Goal: Complete application form: Complete application form

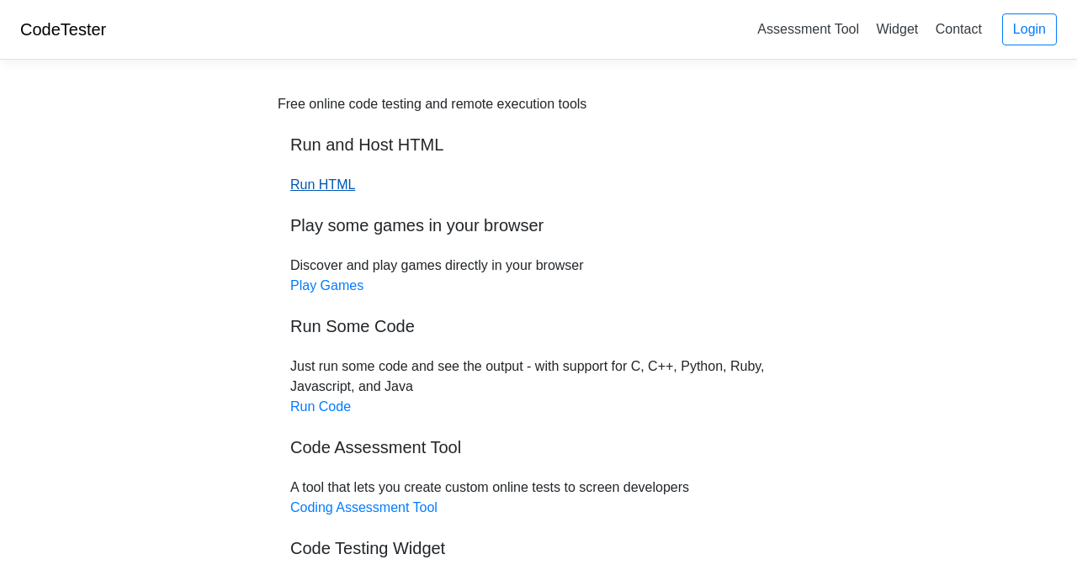
click at [298, 181] on link "Run HTML" at bounding box center [322, 185] width 65 height 14
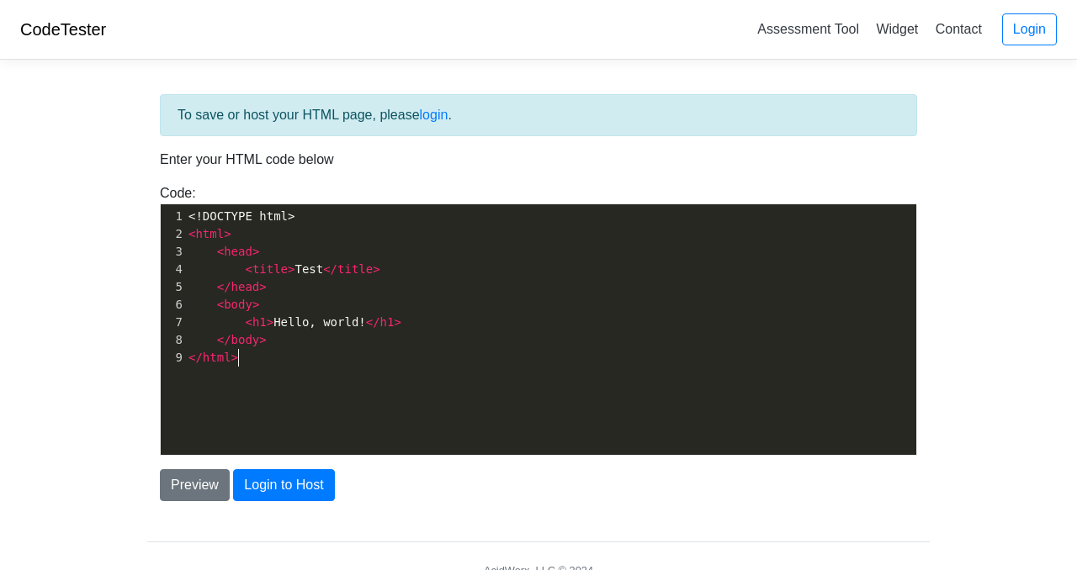
scroll to position [6, 0]
type textarea "<!DOCTYPE html> <html> <head> <title>Test</title> </head> <body> <h1>Hello, wor…"
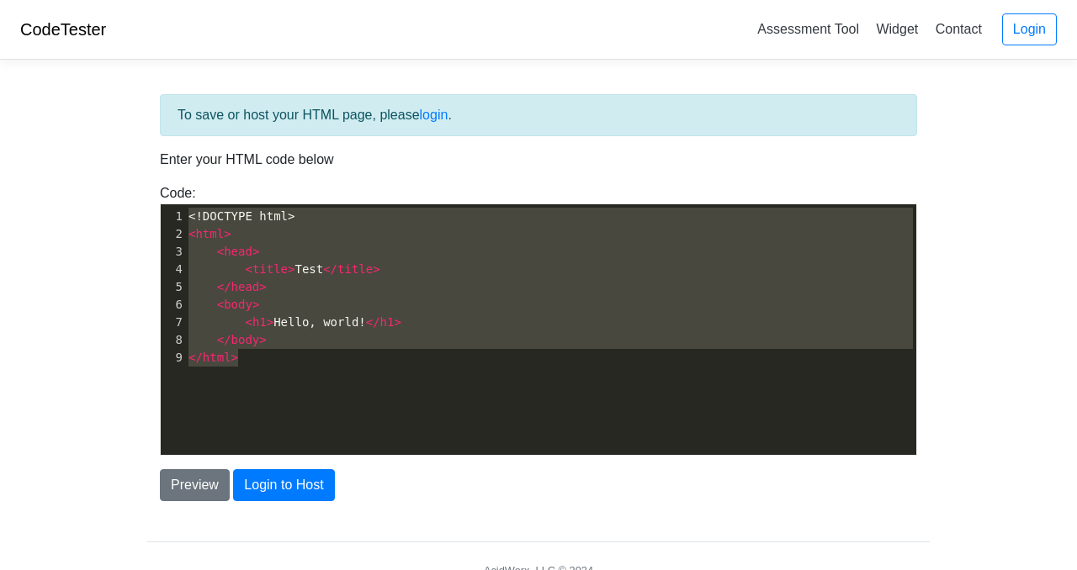
drag, startPoint x: 270, startPoint y: 373, endPoint x: 124, endPoint y: 173, distance: 247.4
click at [124, 173] on body "CodeTester Assessment Tool Widget Contact Login To save or host your HTML page,…" at bounding box center [538, 303] width 1077 height 606
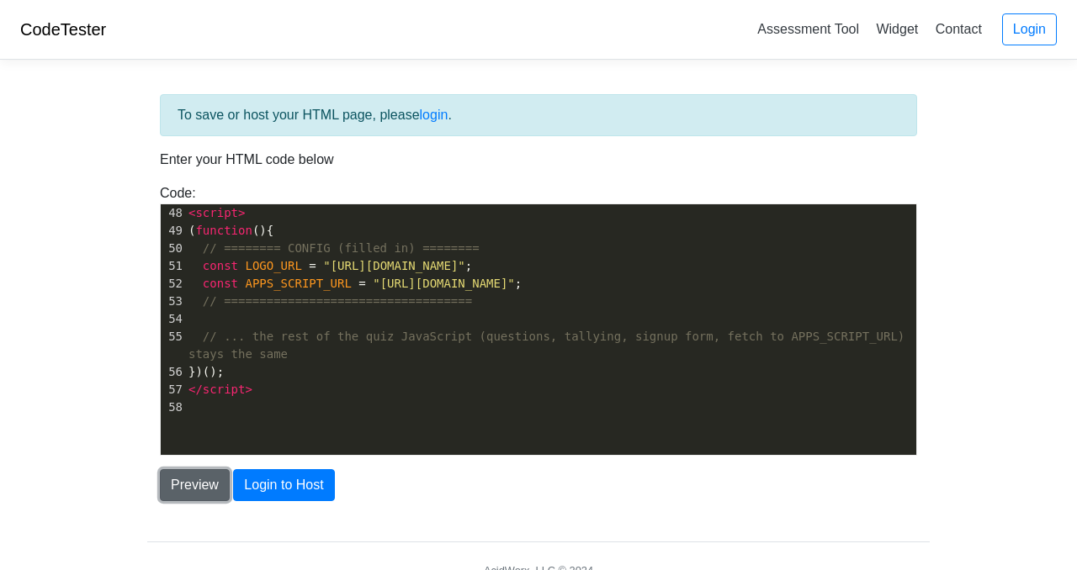
click at [212, 481] on button "Preview" at bounding box center [195, 485] width 70 height 32
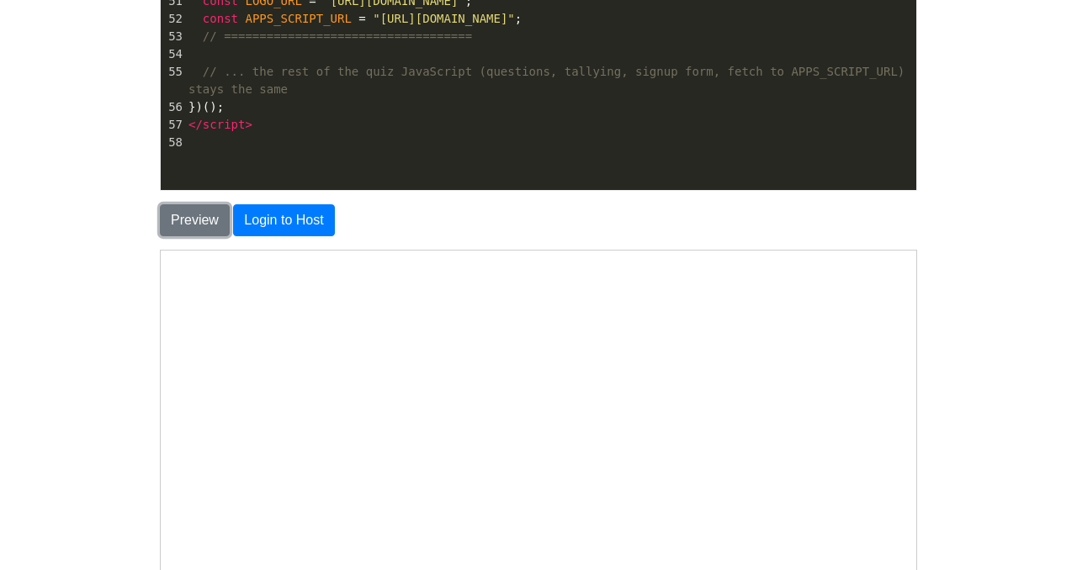
scroll to position [187, 0]
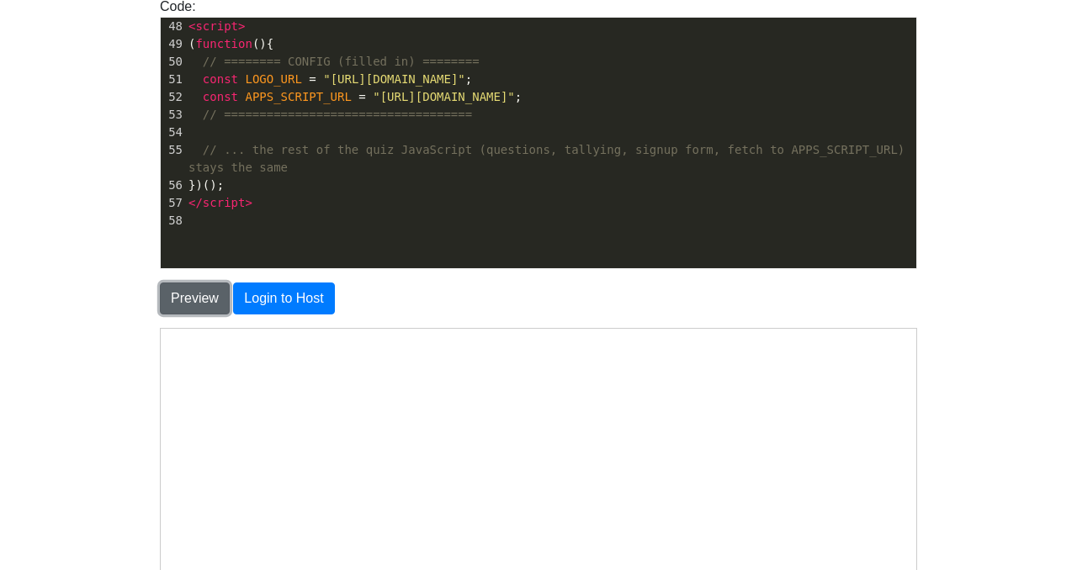
click at [198, 294] on button "Preview" at bounding box center [195, 299] width 70 height 32
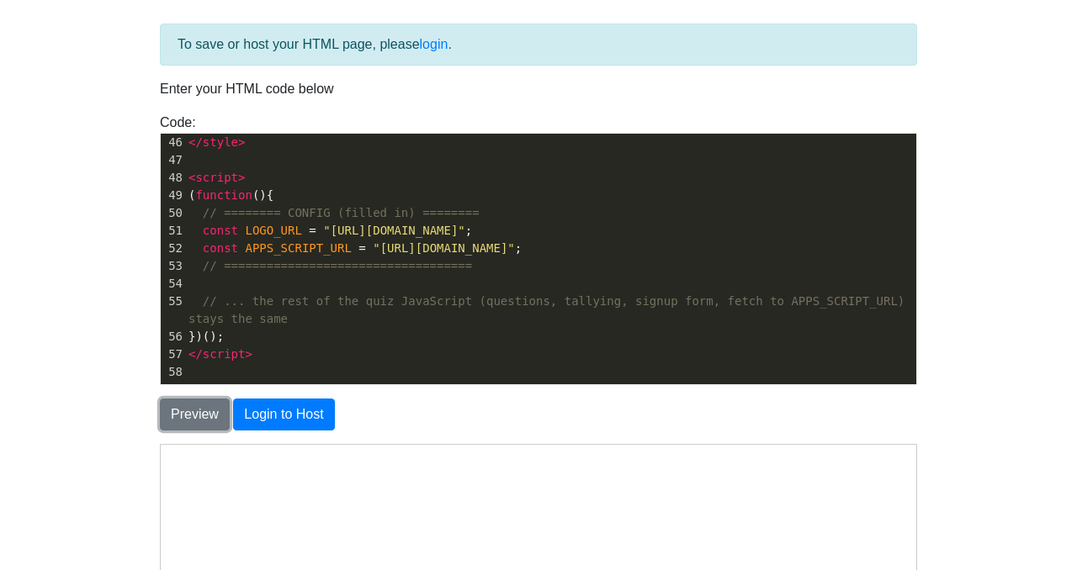
scroll to position [0, 0]
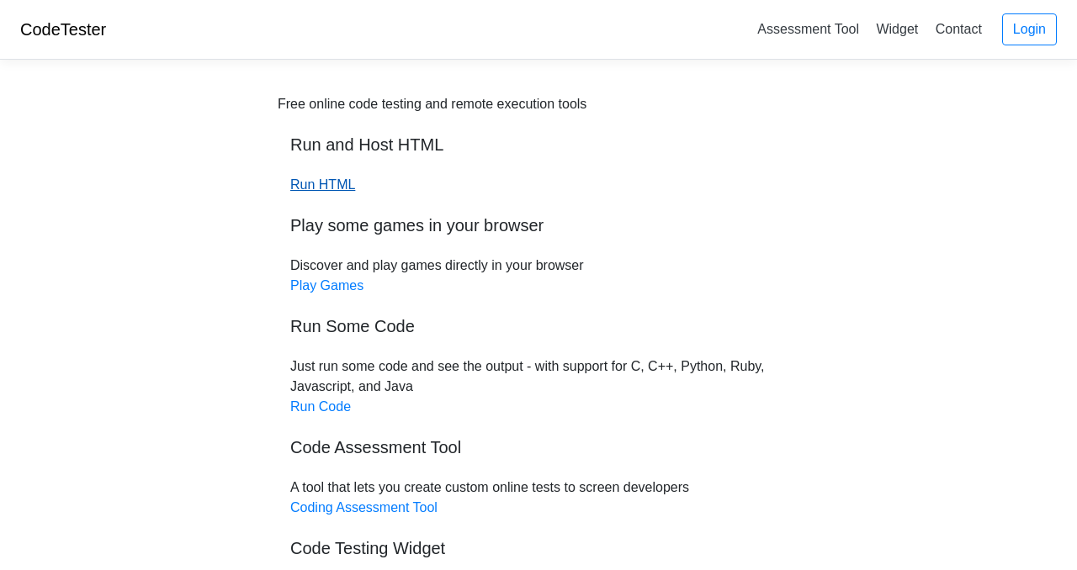
click at [328, 186] on link "Run HTML" at bounding box center [322, 185] width 65 height 14
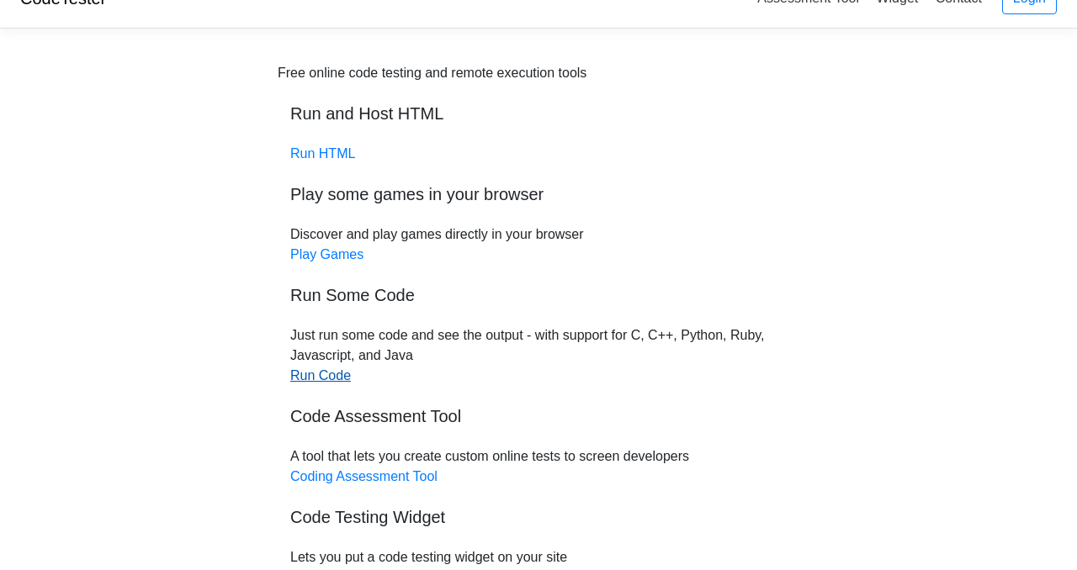
click at [304, 368] on link "Run Code" at bounding box center [320, 375] width 61 height 14
click at [322, 155] on link "Run HTML" at bounding box center [322, 153] width 65 height 14
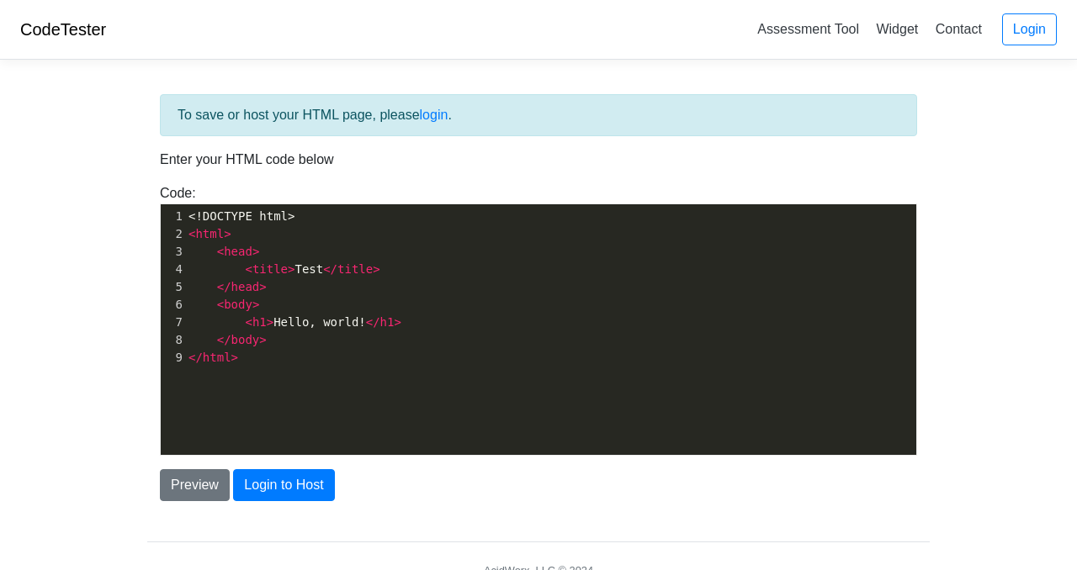
scroll to position [6, 0]
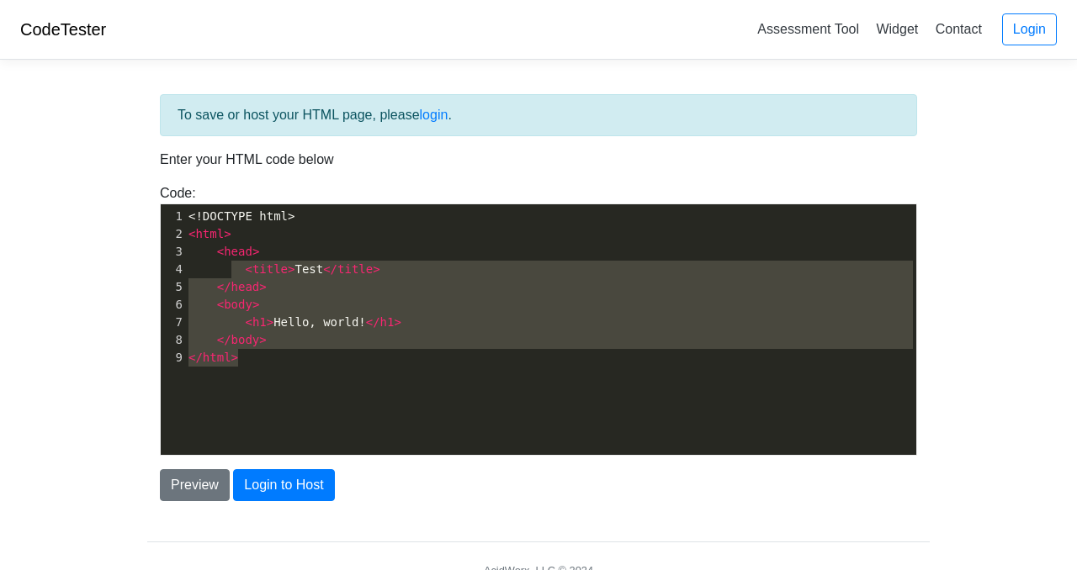
type textarea "<!DOCTYPE html> <html> <head> <title>Test</title> </head> <body> <h1>Hello, wor…"
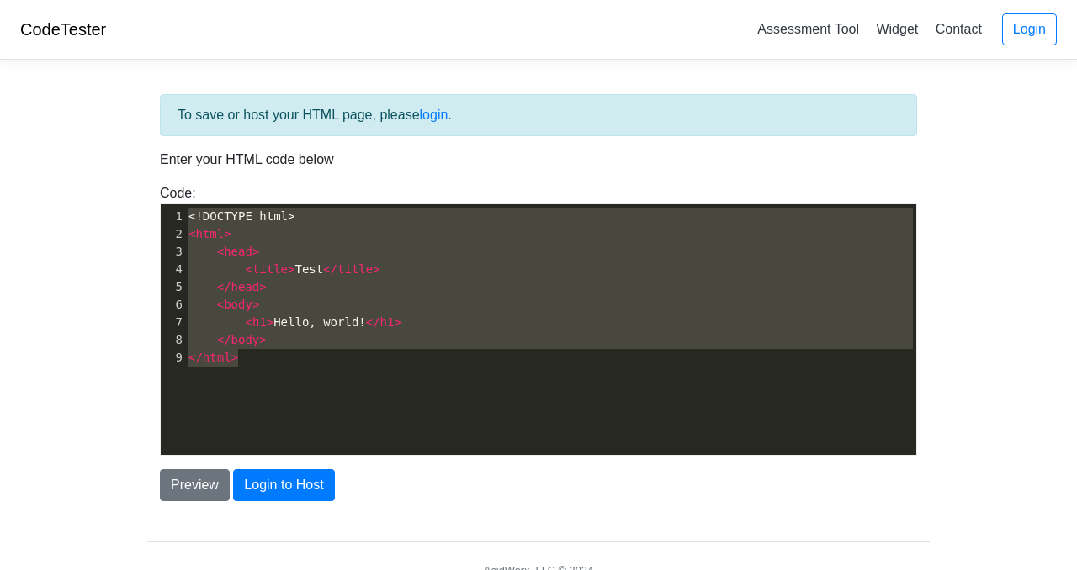
drag, startPoint x: 295, startPoint y: 381, endPoint x: 162, endPoint y: 172, distance: 247.8
click at [162, 172] on div "To save or host your HTML page, please login . Enter your HTML code below Code:…" at bounding box center [538, 297] width 782 height 407
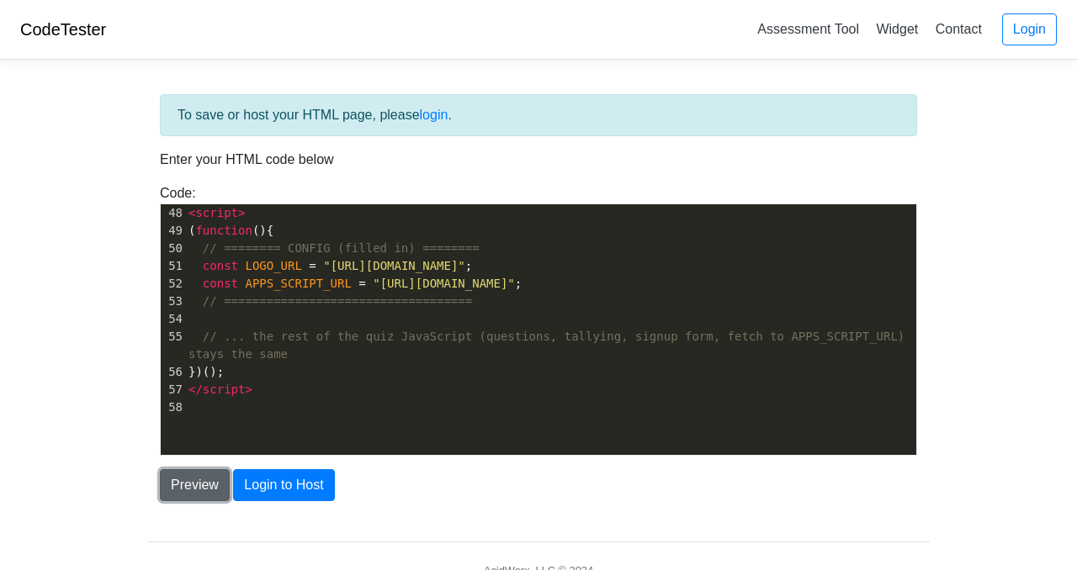
click at [209, 484] on button "Preview" at bounding box center [195, 485] width 70 height 32
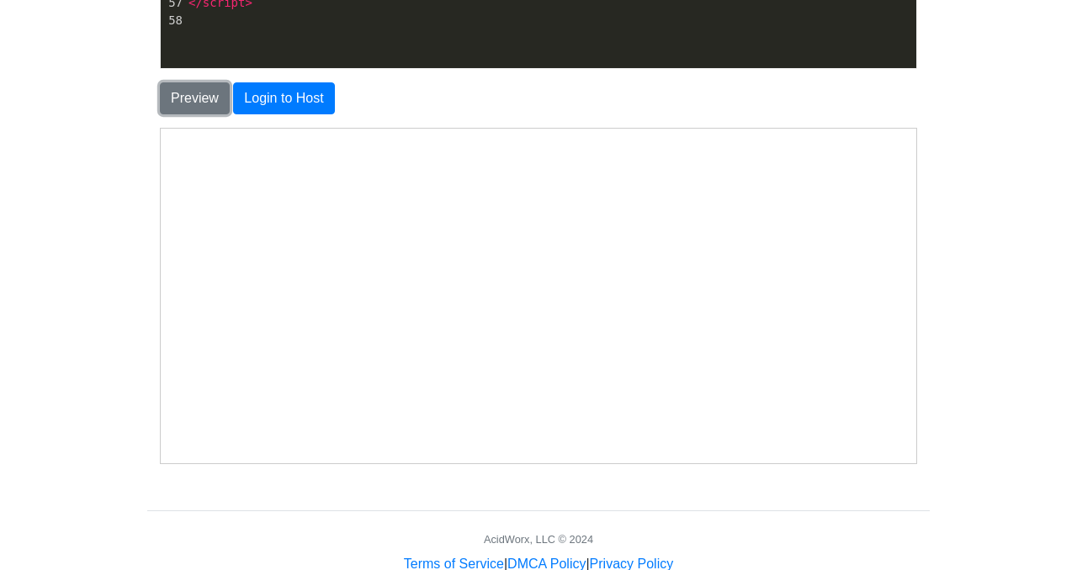
scroll to position [389, 0]
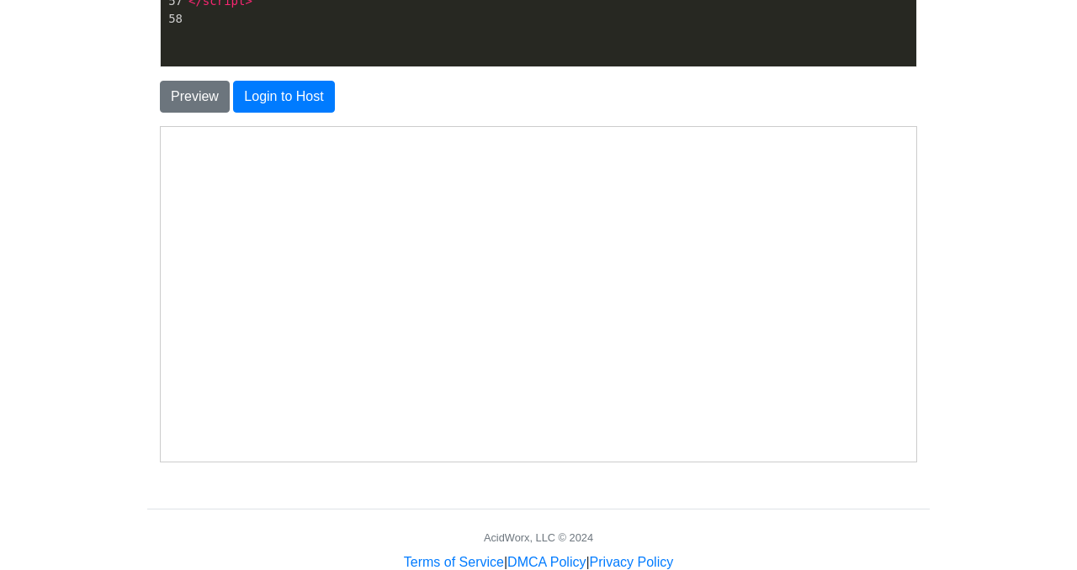
click at [385, 321] on body at bounding box center [538, 293] width 742 height 321
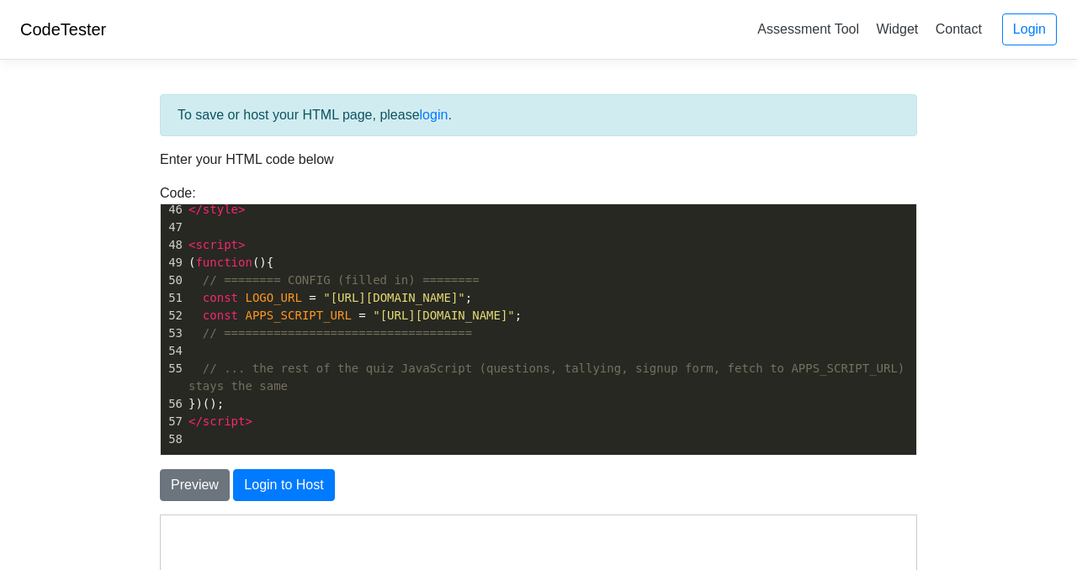
scroll to position [821, 0]
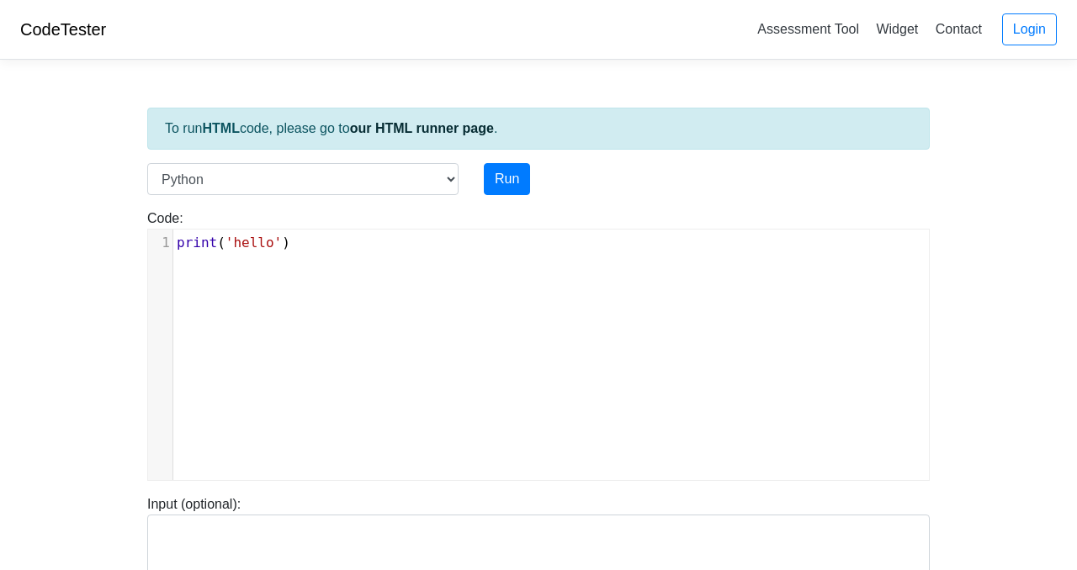
click at [328, 226] on div "Code: print('hello') xxxxxxxxxx 1 print ( 'hello' )" at bounding box center [539, 345] width 808 height 273
type textarea "print('hello')"
drag, startPoint x: 322, startPoint y: 242, endPoint x: 86, endPoint y: 231, distance: 236.7
click at [111, 233] on body "CodeTester Assessment Tool Widget Contact Login To run HTML code, please go to …" at bounding box center [538, 449] width 1077 height 898
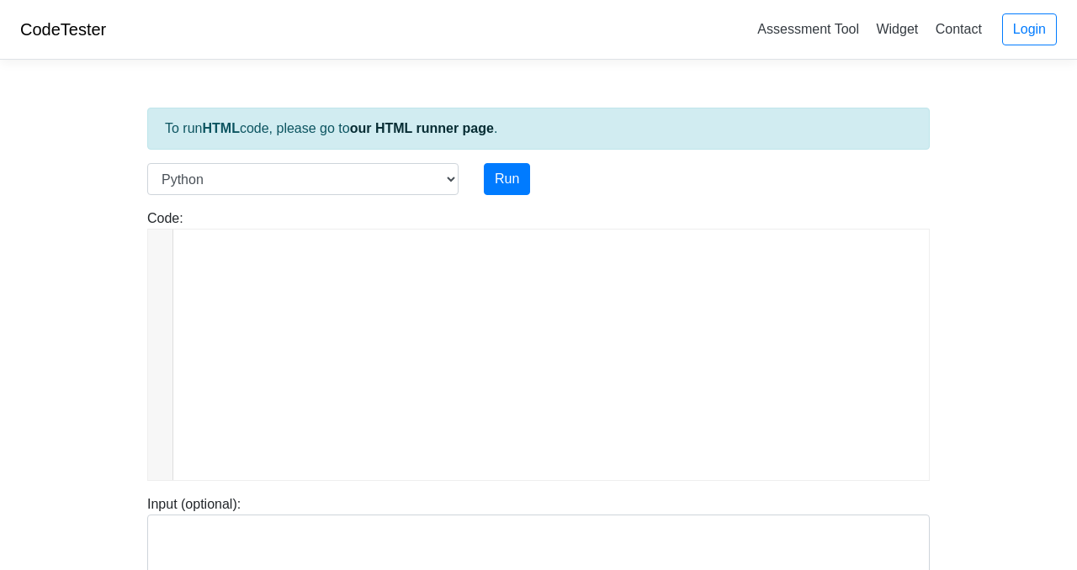
scroll to position [927, 0]
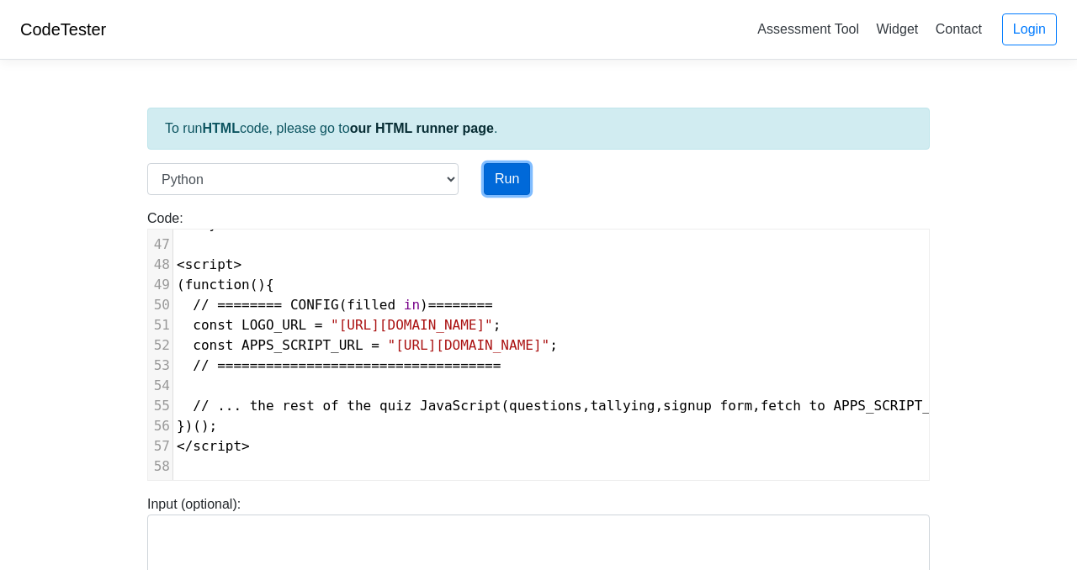
click at [491, 179] on button "Run" at bounding box center [507, 179] width 46 height 32
type input "https://codetester.io/runner?s=JrX0qaa7z8"
type textarea "Submission status: Runtime Error (NZEC) Stderr: File "script.py", line 1 <!-- G…"
click at [496, 182] on button "Run" at bounding box center [507, 179] width 46 height 32
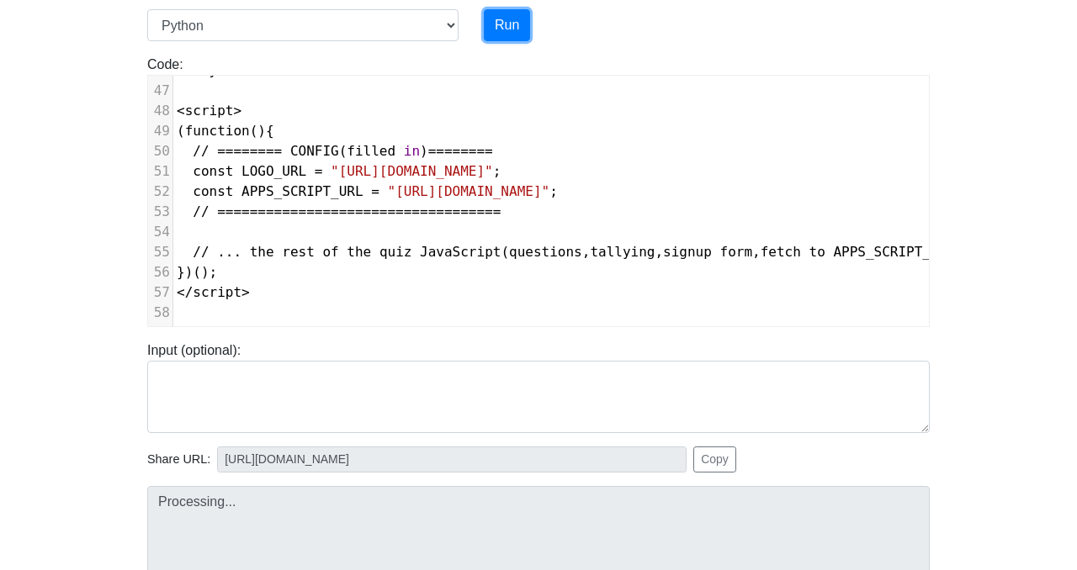
type input "https://codetester.io/runner?s=vYlrpBB9zq"
type textarea "Submission status: Runtime Error (NZEC) Stderr: File "script.py", line 1 <!-- G…"
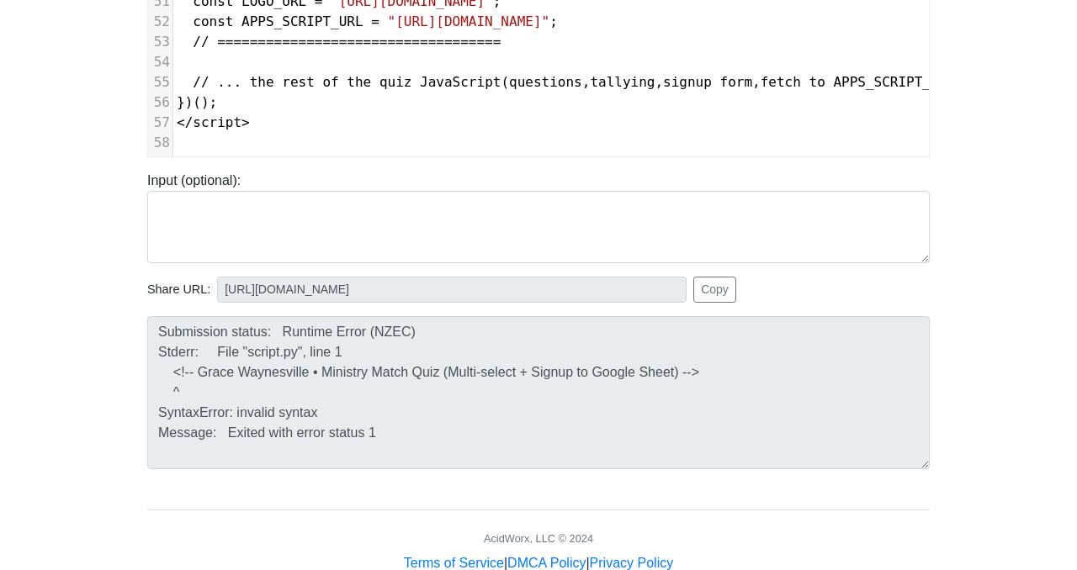
scroll to position [0, 0]
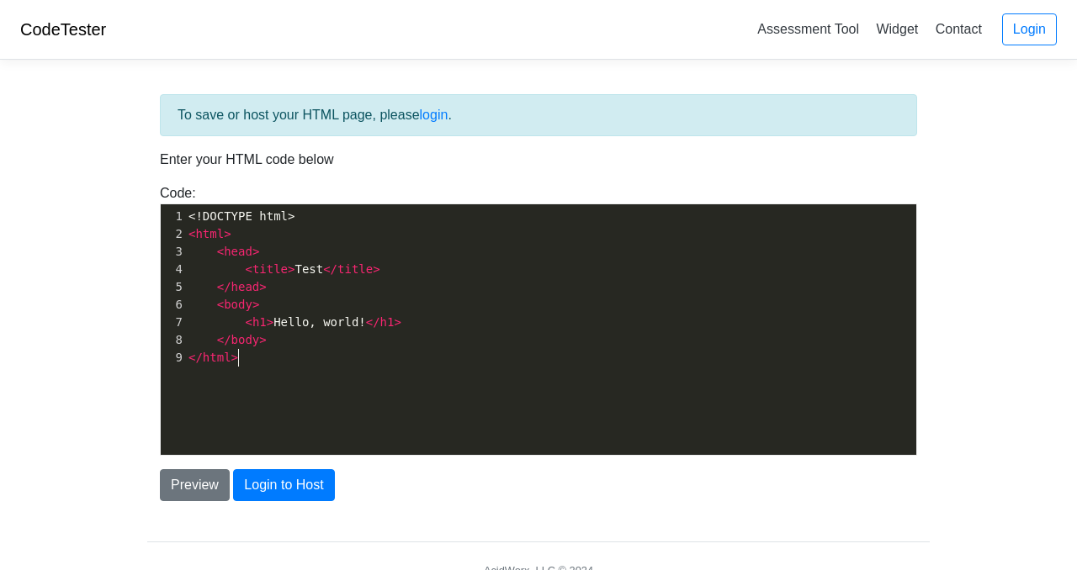
scroll to position [6, 0]
type textarea "<!DOCTYPE html> <html> <head> <title>Test</title> </head> <body> <h1>Hello, wor…"
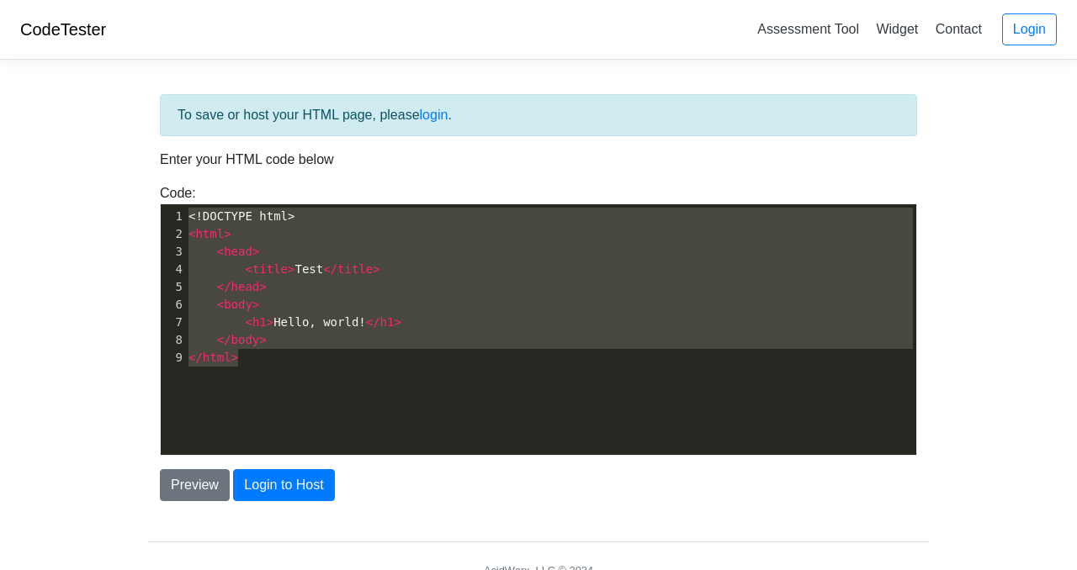
drag, startPoint x: 299, startPoint y: 372, endPoint x: 146, endPoint y: 189, distance: 238.3
click at [146, 189] on div "To save or host your HTML page, please login . Enter your HTML code below Code:…" at bounding box center [539, 339] width 808 height 533
paste textarea
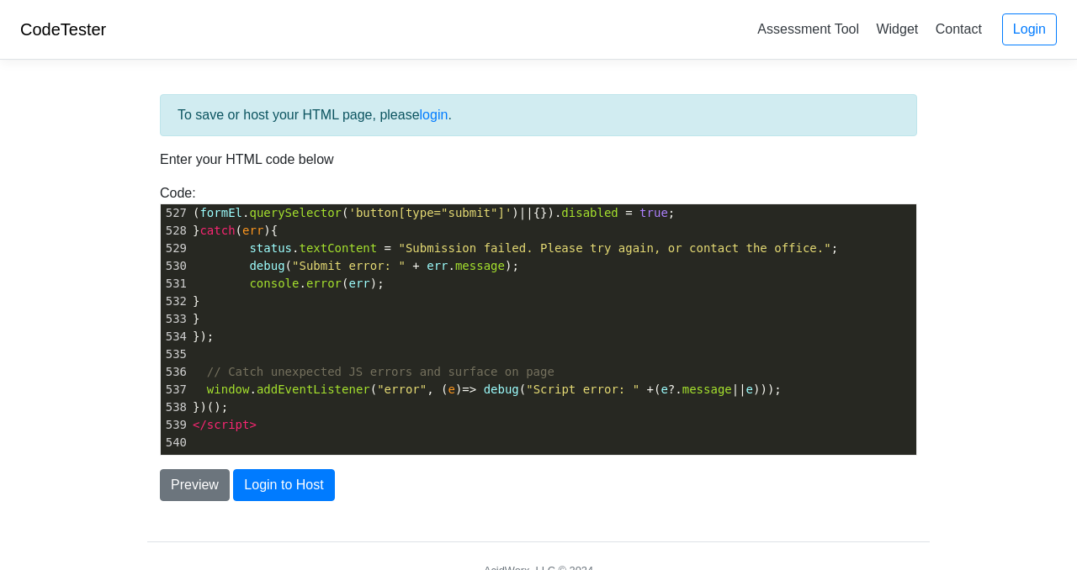
scroll to position [9332, 0]
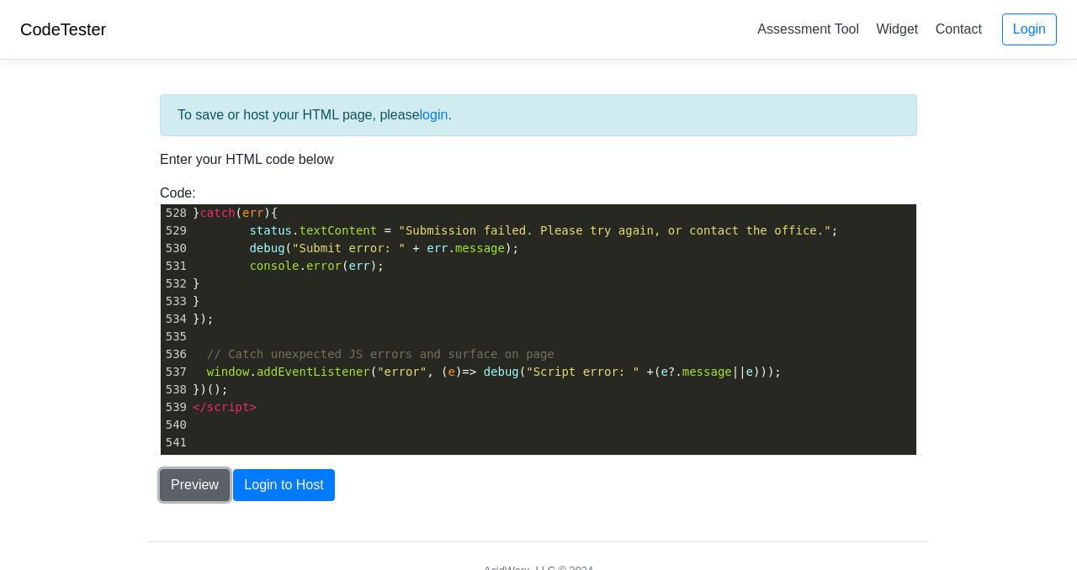
click at [205, 479] on button "Preview" at bounding box center [195, 485] width 70 height 32
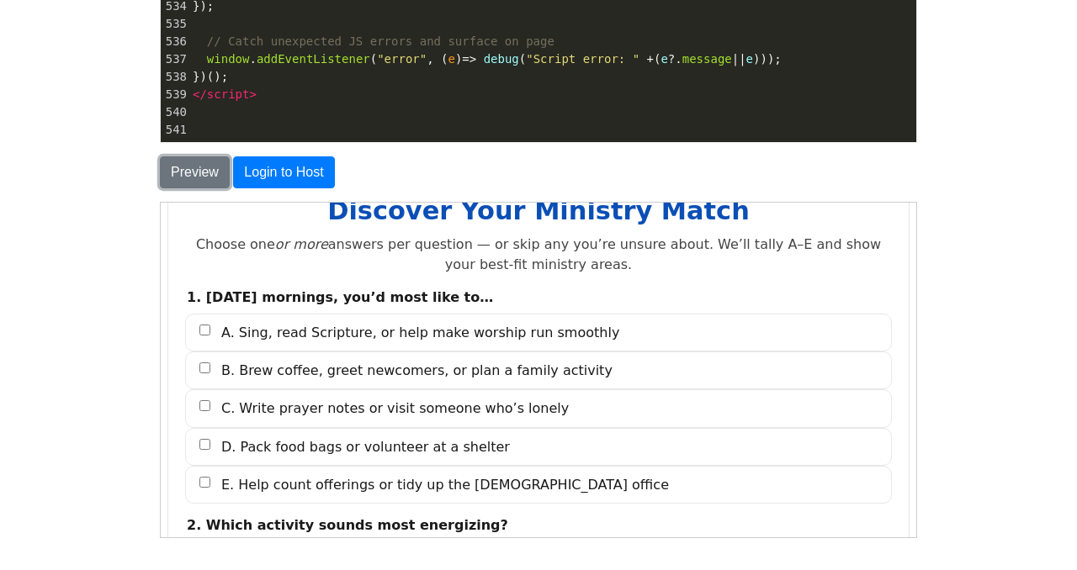
scroll to position [369, 0]
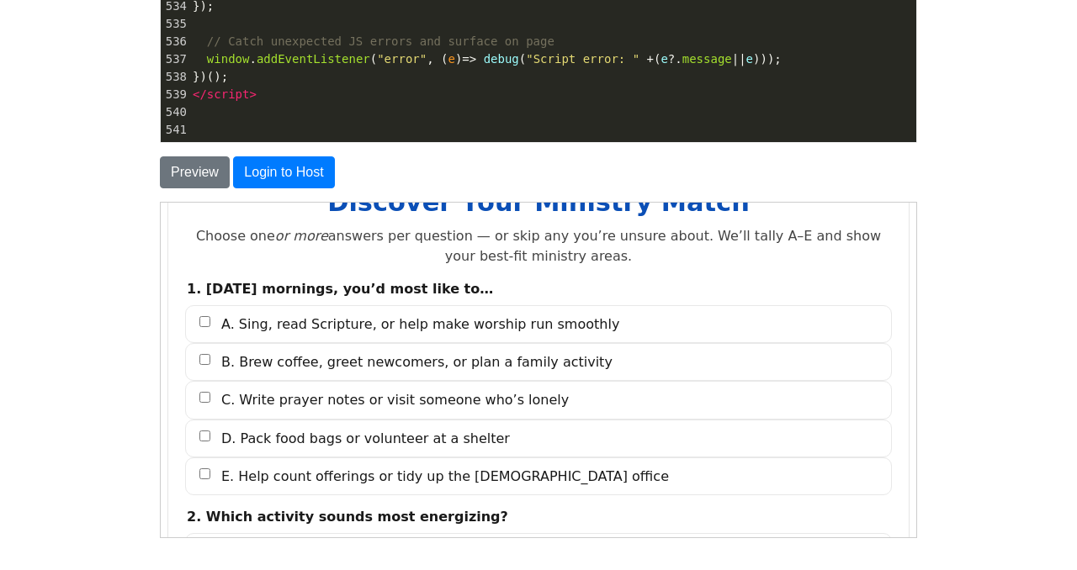
click at [421, 432] on span "D. Pack food bags or volunteer at a shelter" at bounding box center [364, 437] width 289 height 19
click at [209, 432] on input "D. Pack food bags or volunteer at a shelter" at bounding box center [204, 435] width 11 height 11
checkbox input "true"
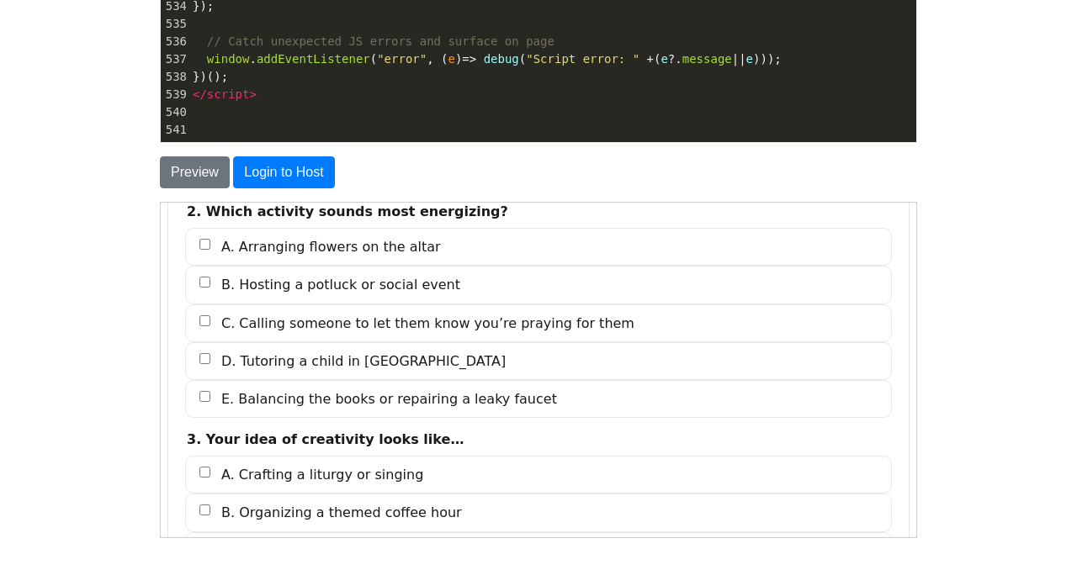
scroll to position [672, 0]
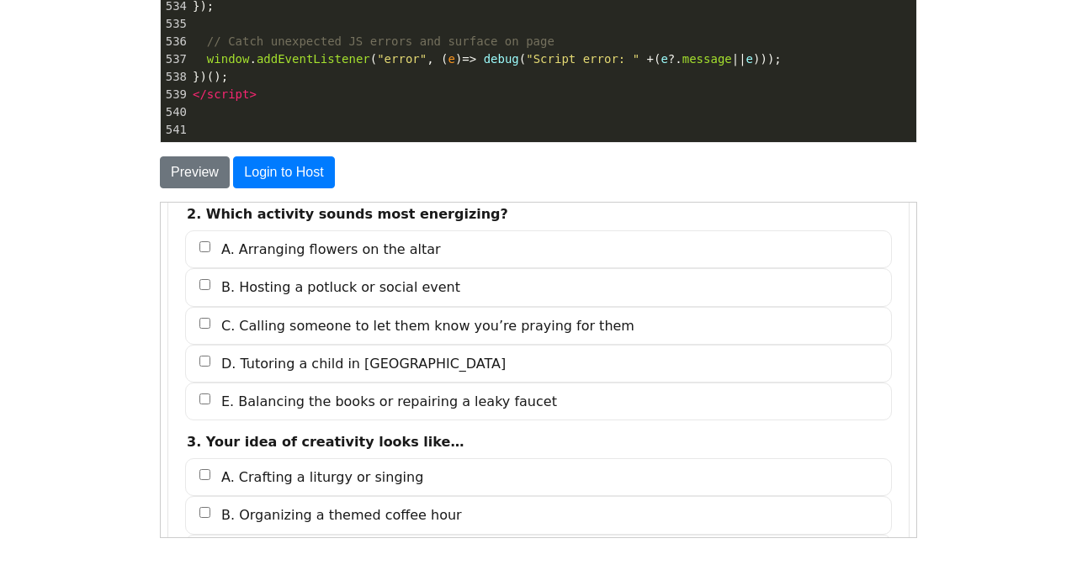
click at [386, 256] on span "A. Arranging flowers on the altar" at bounding box center [330, 248] width 220 height 19
click at [209, 252] on input "A. Arranging flowers on the altar" at bounding box center [204, 246] width 11 height 11
checkbox input "true"
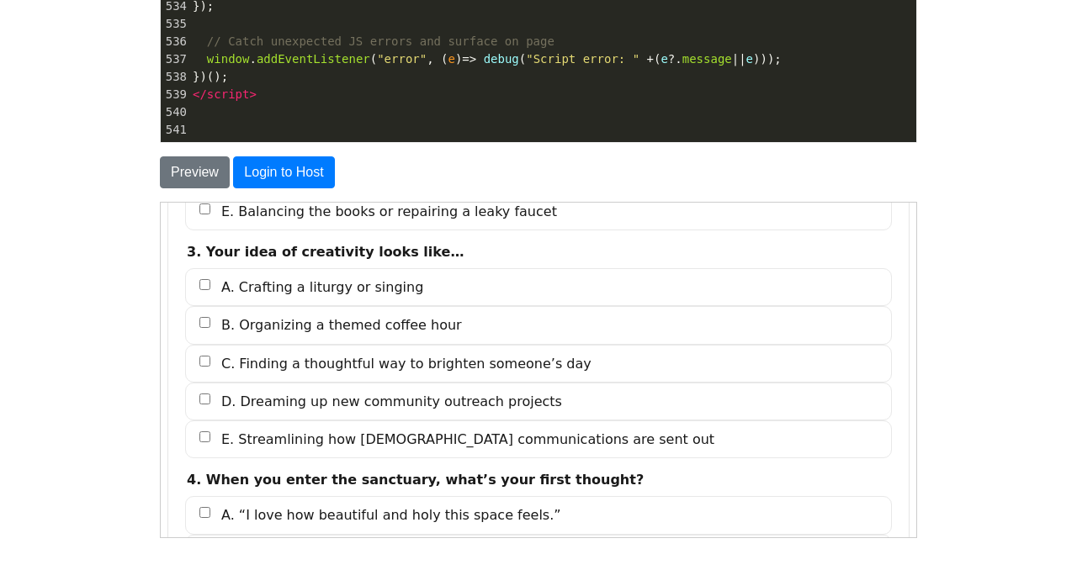
scroll to position [874, 0]
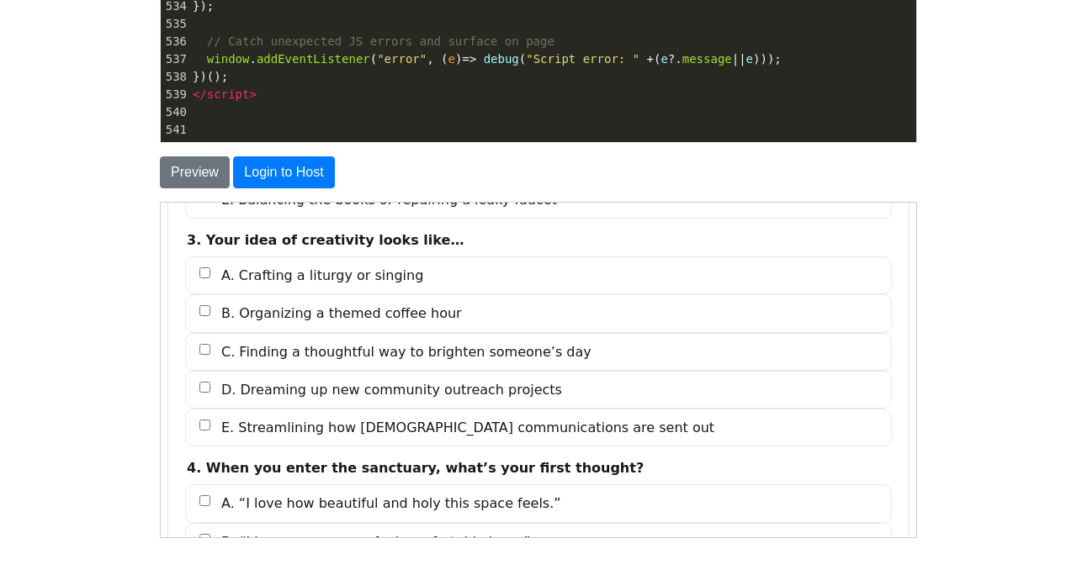
click at [394, 273] on span "A. Crafting a liturgy or singing" at bounding box center [321, 274] width 202 height 19
click at [209, 273] on input "A. Crafting a liturgy or singing" at bounding box center [204, 272] width 11 height 11
checkbox input "true"
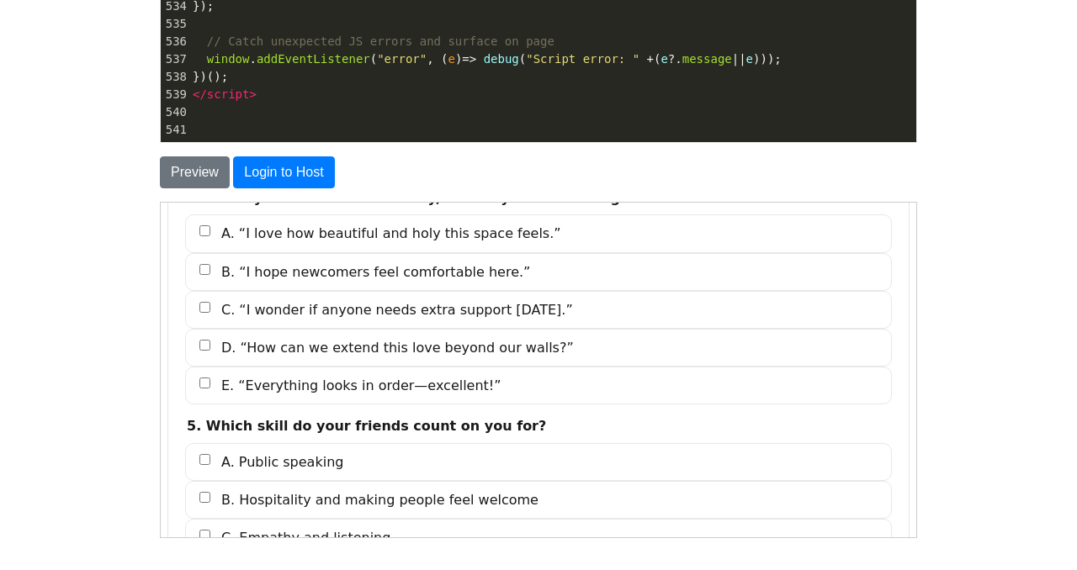
scroll to position [1126, 0]
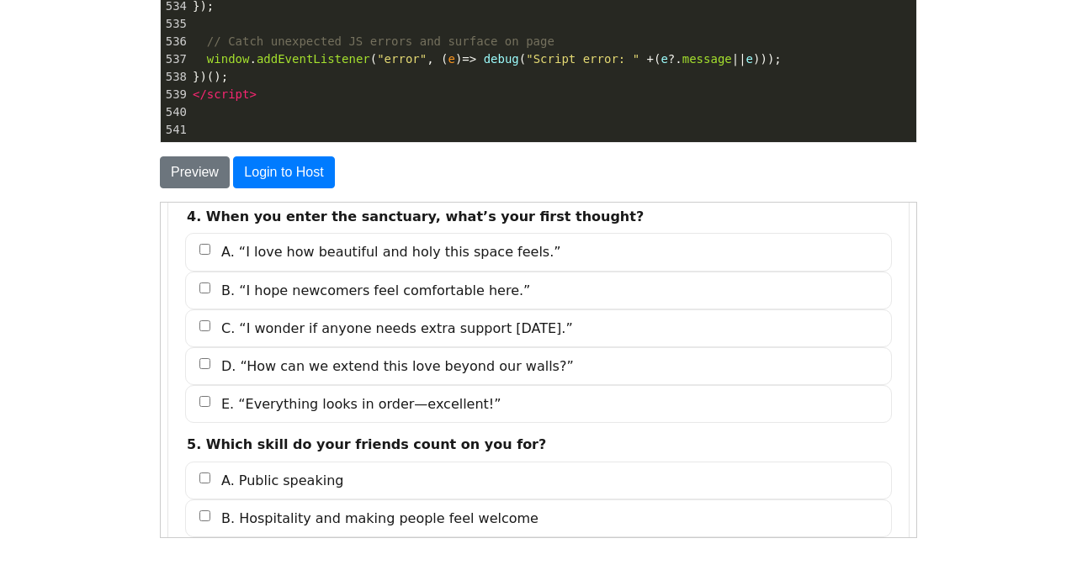
click at [412, 261] on label "A. “I love how beautiful and holy this space feels.”" at bounding box center [537, 251] width 707 height 38
click at [209, 254] on input "A. “I love how beautiful and holy this space feels.”" at bounding box center [204, 248] width 11 height 11
checkbox input "true"
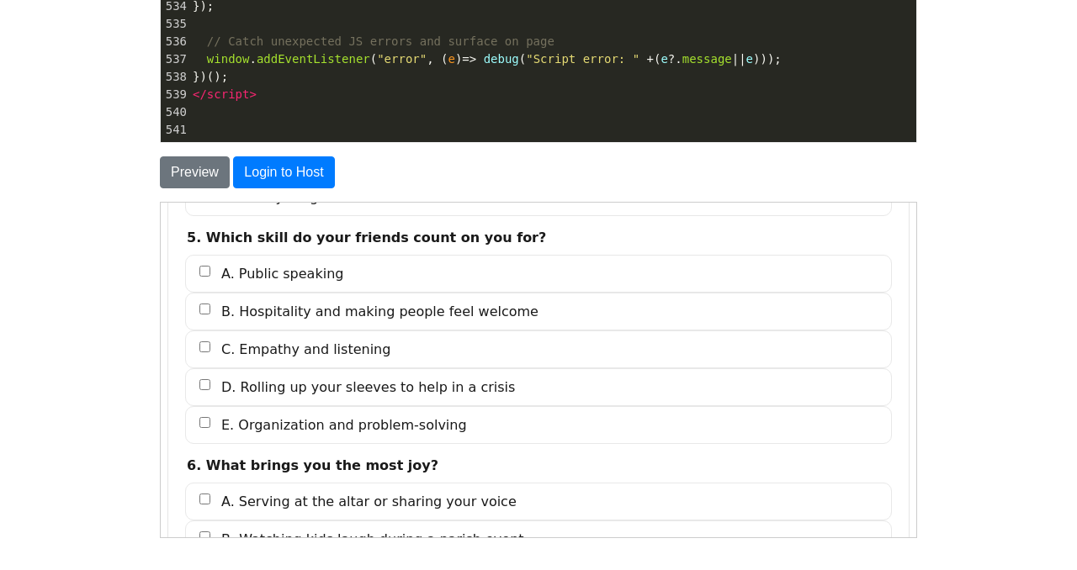
scroll to position [1342, 0]
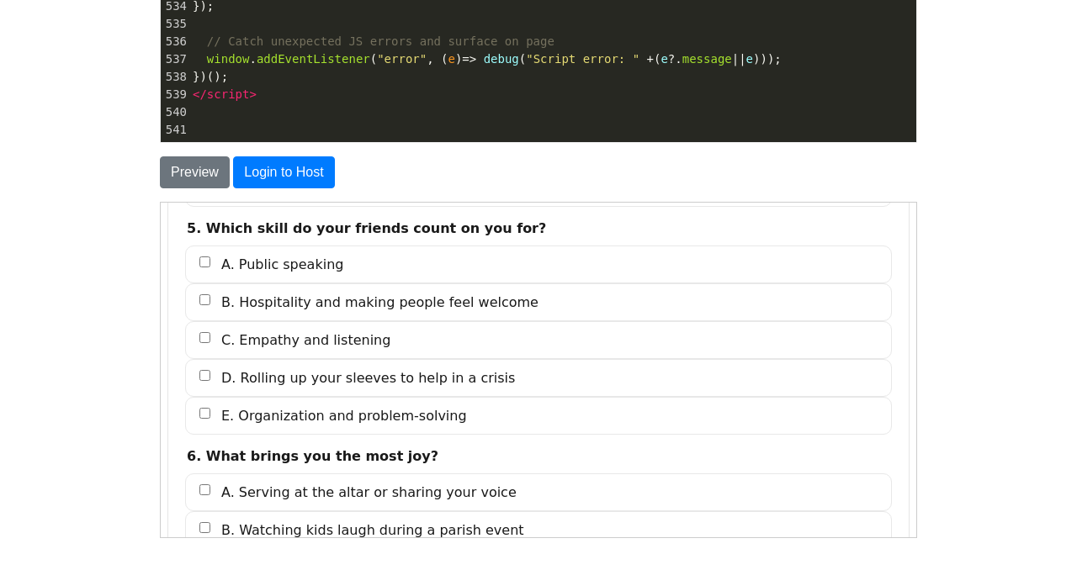
click at [360, 336] on span "C. Empathy and listening" at bounding box center [304, 339] width 169 height 19
click at [209, 336] on input "C. Empathy and listening" at bounding box center [204, 336] width 11 height 11
checkbox input "true"
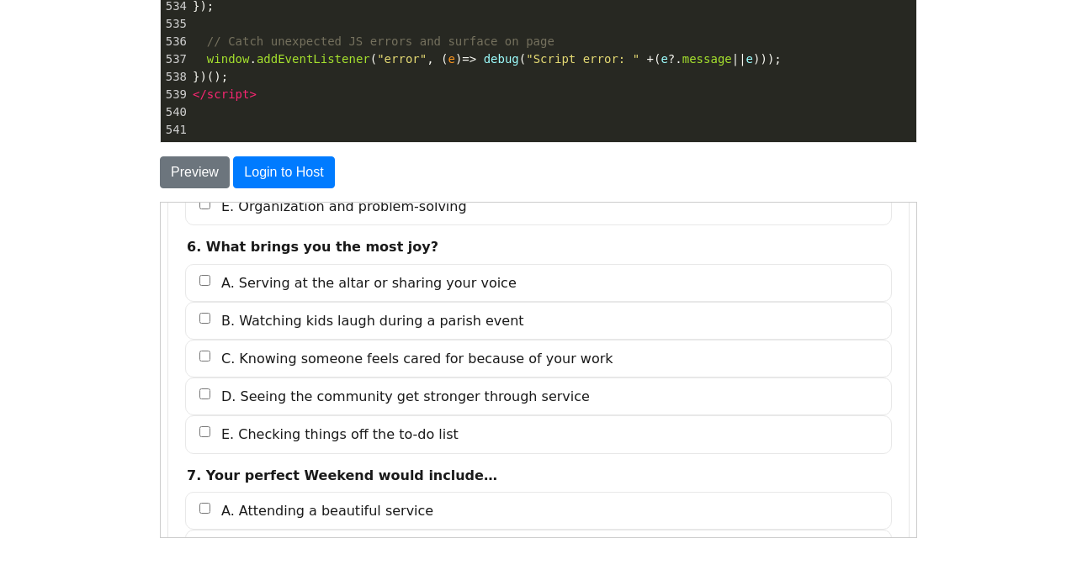
scroll to position [1575, 0]
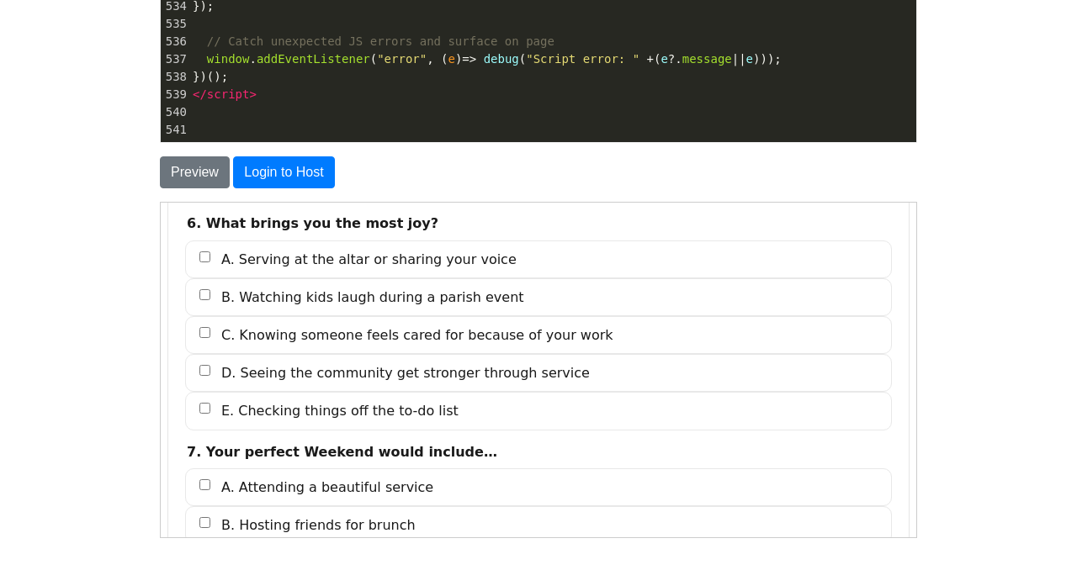
click at [374, 265] on span "A. Serving at the altar or sharing your voice" at bounding box center [367, 258] width 295 height 19
click at [209, 262] on input "A. Serving at the altar or sharing your voice" at bounding box center [204, 256] width 11 height 11
checkbox input "true"
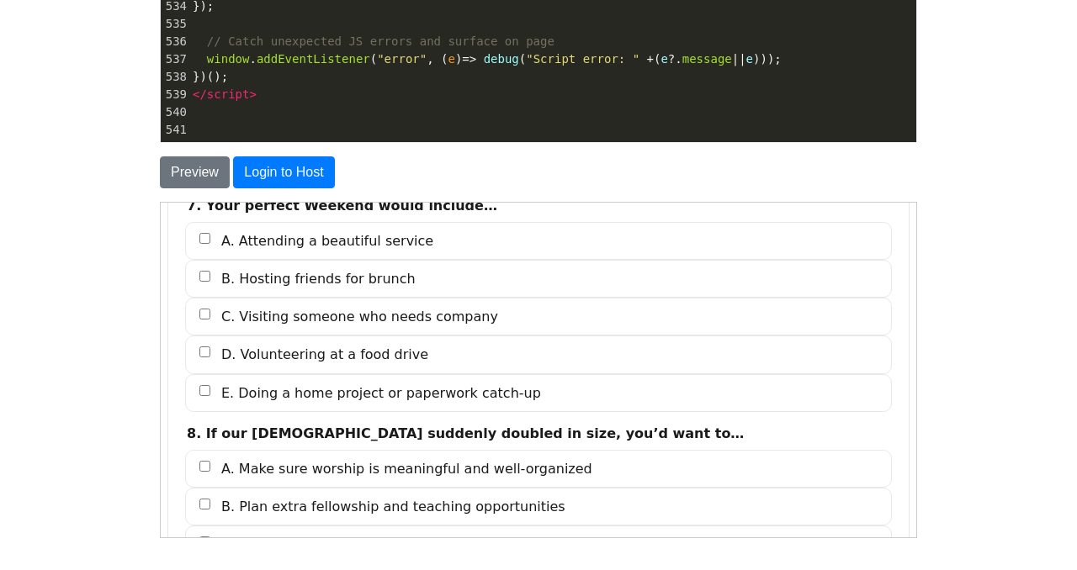
scroll to position [1819, 0]
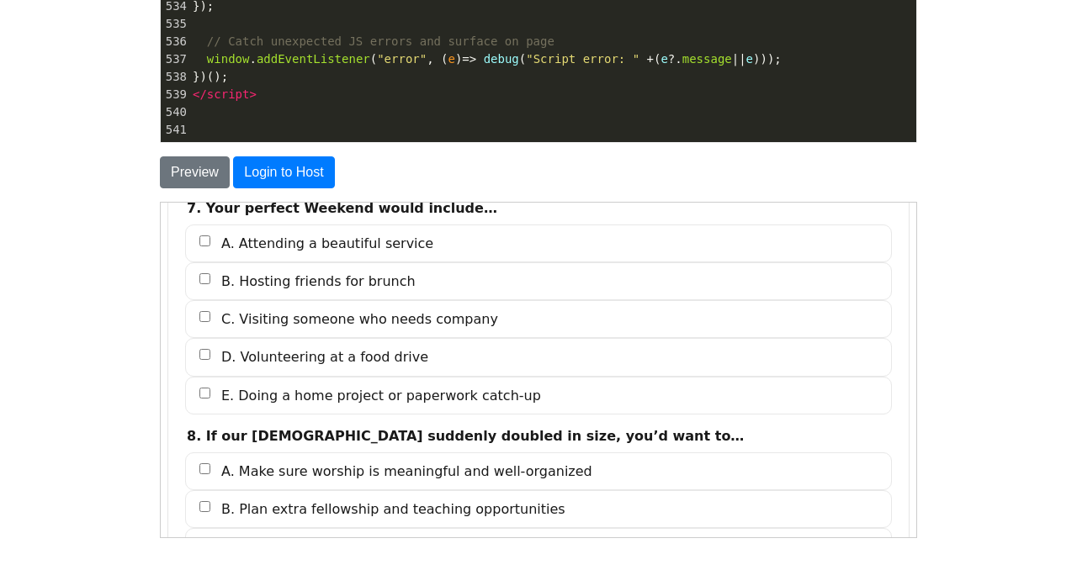
click at [406, 249] on span "A. Attending a beautiful service" at bounding box center [326, 242] width 212 height 19
click at [209, 246] on input "A. Attending a beautiful service" at bounding box center [204, 240] width 11 height 11
checkbox input "true"
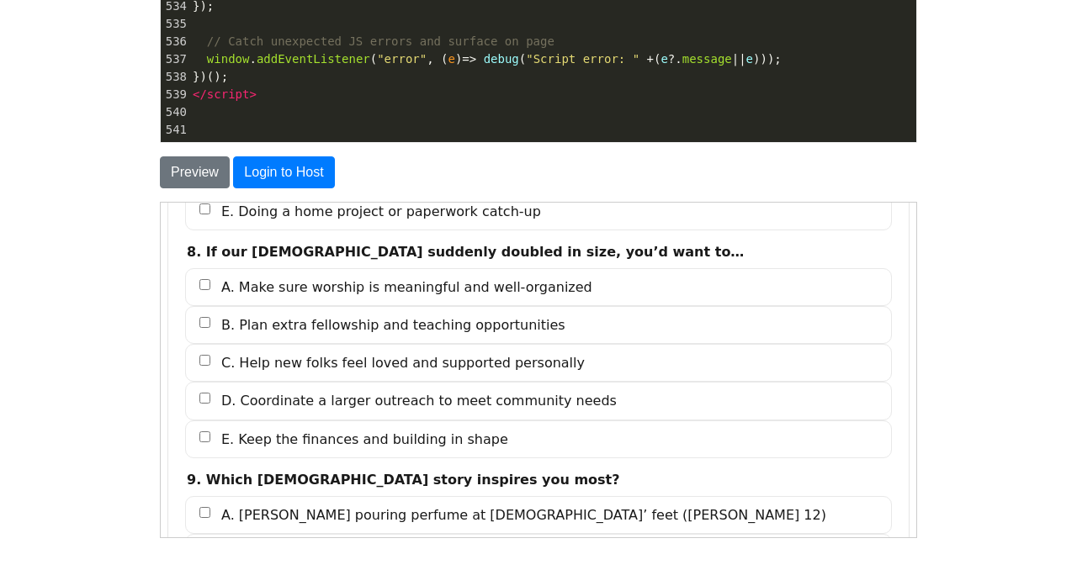
scroll to position [2017, 0]
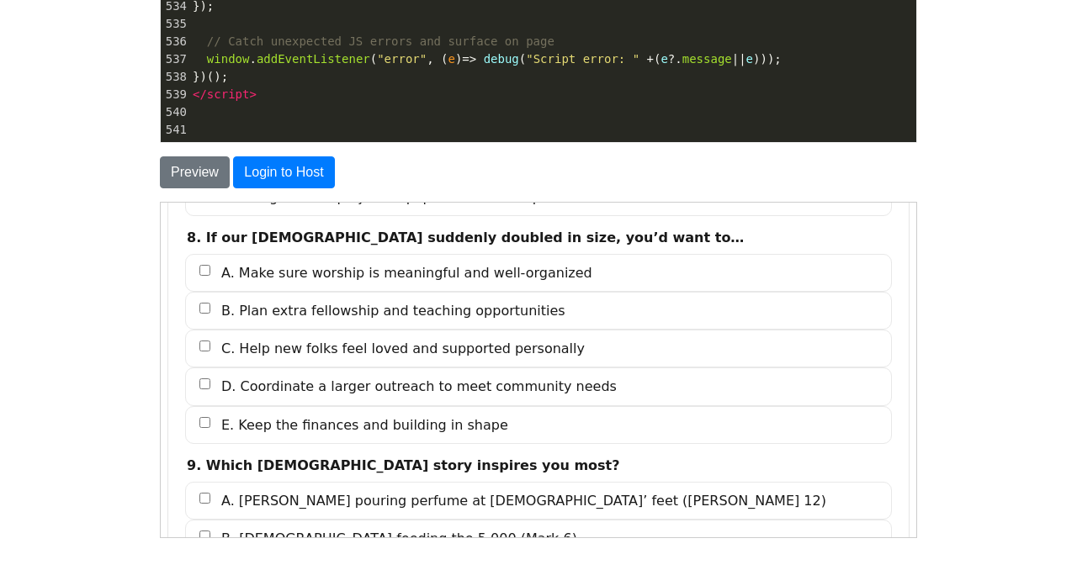
click at [461, 273] on span "A. Make sure worship is meaningful and well-organized" at bounding box center [405, 271] width 371 height 19
click at [209, 273] on input "A. Make sure worship is meaningful and well-organized" at bounding box center [204, 269] width 11 height 11
checkbox input "true"
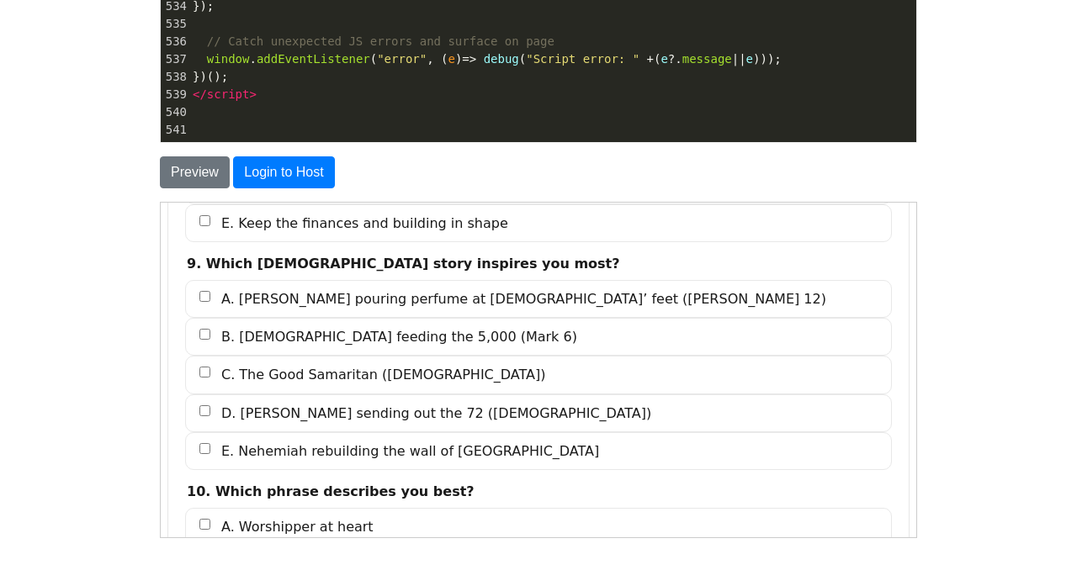
scroll to position [2220, 0]
click at [447, 409] on span "D. [PERSON_NAME] sending out the 72 ([DEMOGRAPHIC_DATA])" at bounding box center [435, 411] width 430 height 19
click at [209, 409] on input "D. [PERSON_NAME] sending out the 72 ([DEMOGRAPHIC_DATA])" at bounding box center [204, 409] width 11 height 11
checkbox input "true"
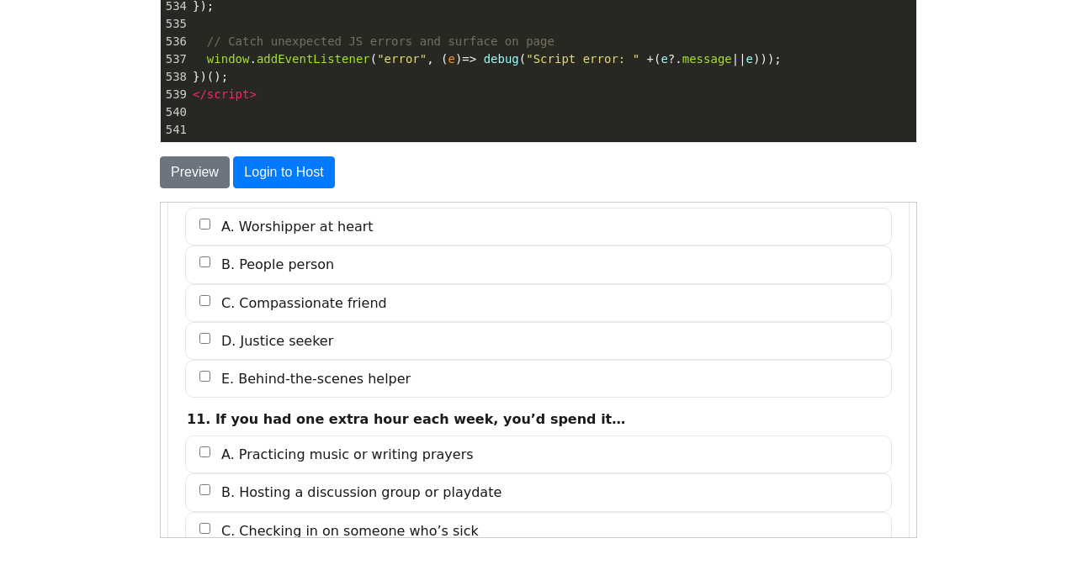
scroll to position [2495, 0]
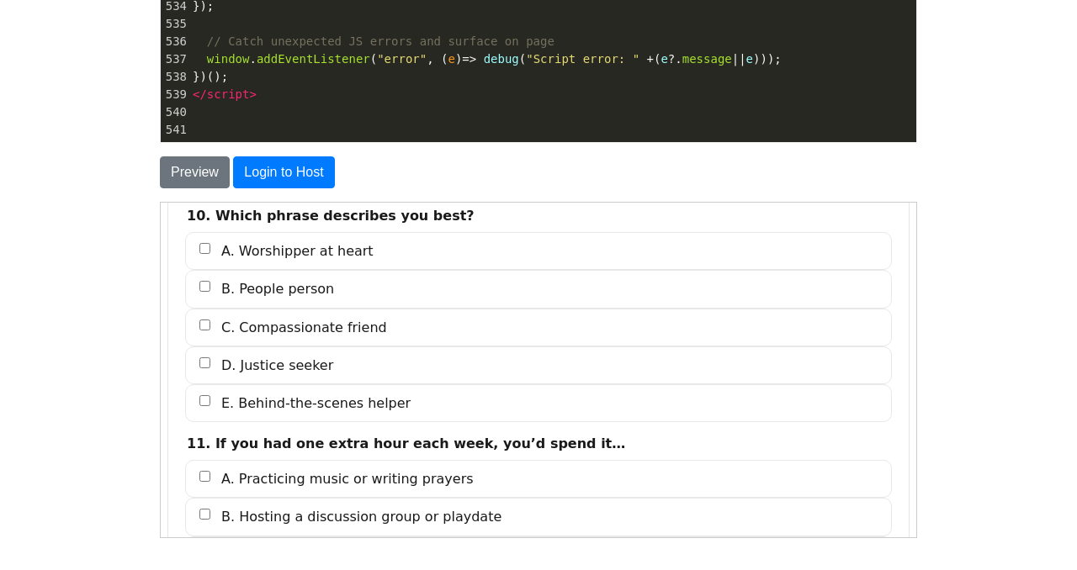
click at [390, 401] on span "E. Behind-the-scenes helper" at bounding box center [314, 402] width 189 height 19
click at [209, 401] on input "E. Behind-the-scenes helper" at bounding box center [204, 400] width 11 height 11
checkbox input "true"
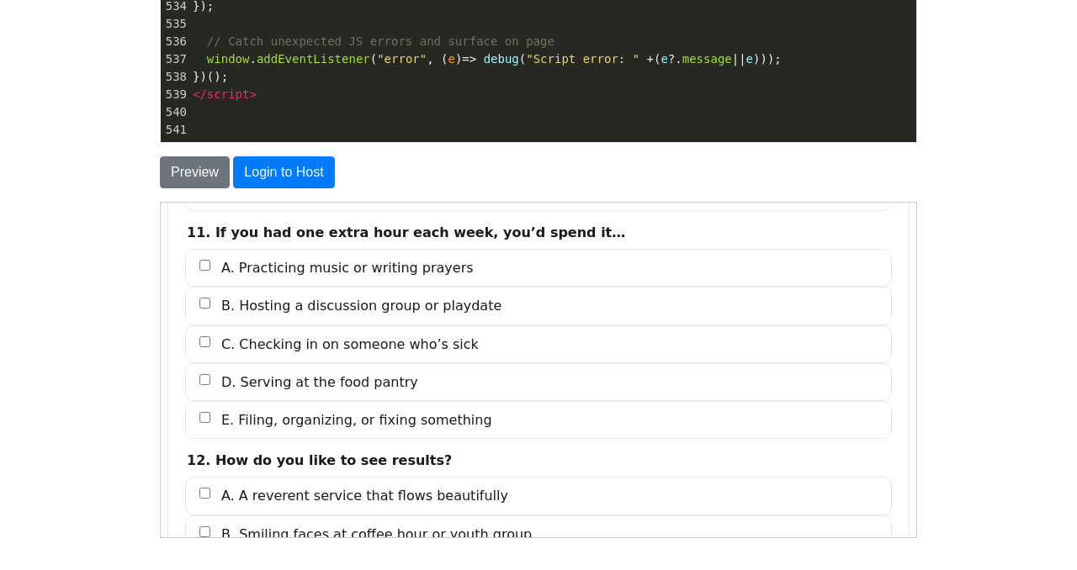
scroll to position [2715, 0]
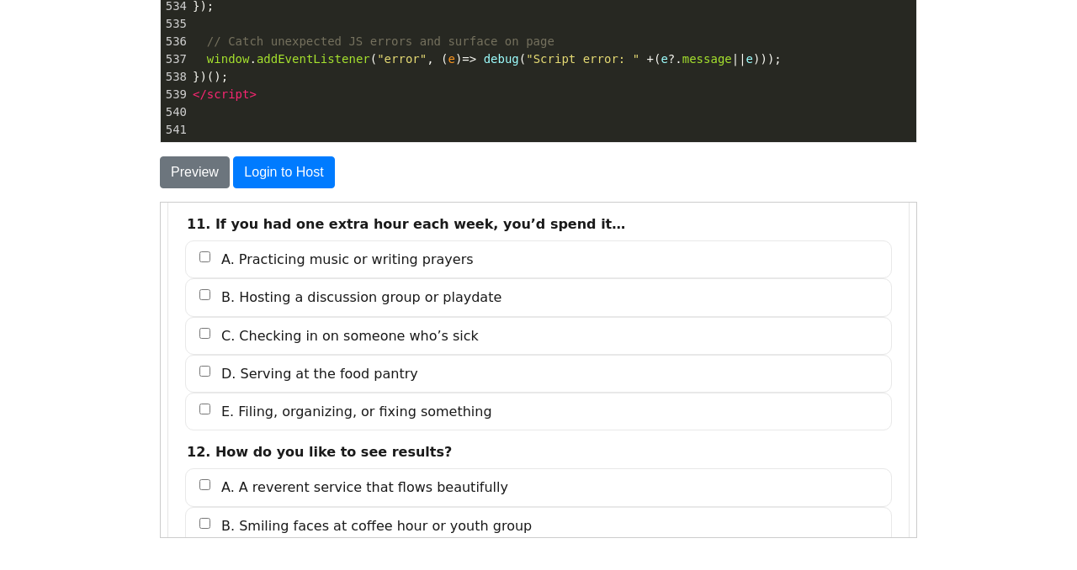
click at [436, 273] on label "A. Practicing music or writing prayers" at bounding box center [537, 259] width 707 height 38
click at [209, 262] on input "A. Practicing music or writing prayers" at bounding box center [204, 256] width 11 height 11
checkbox input "true"
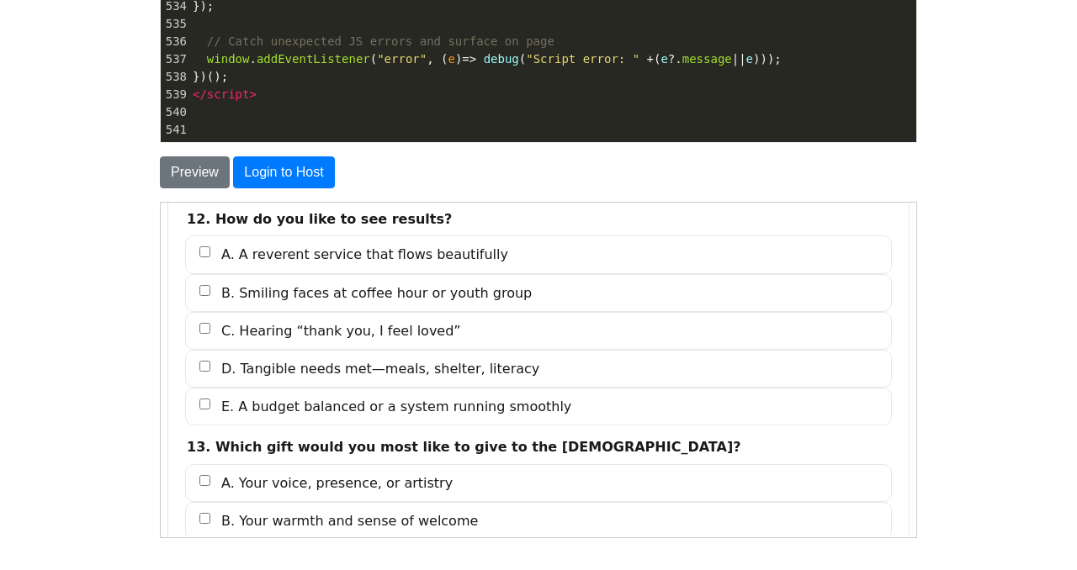
scroll to position [2947, 0]
click at [453, 265] on label "A. A reverent service that flows beautifully" at bounding box center [537, 255] width 707 height 38
click at [209, 257] on input "A. A reverent service that flows beautifully" at bounding box center [204, 252] width 11 height 11
checkbox input "true"
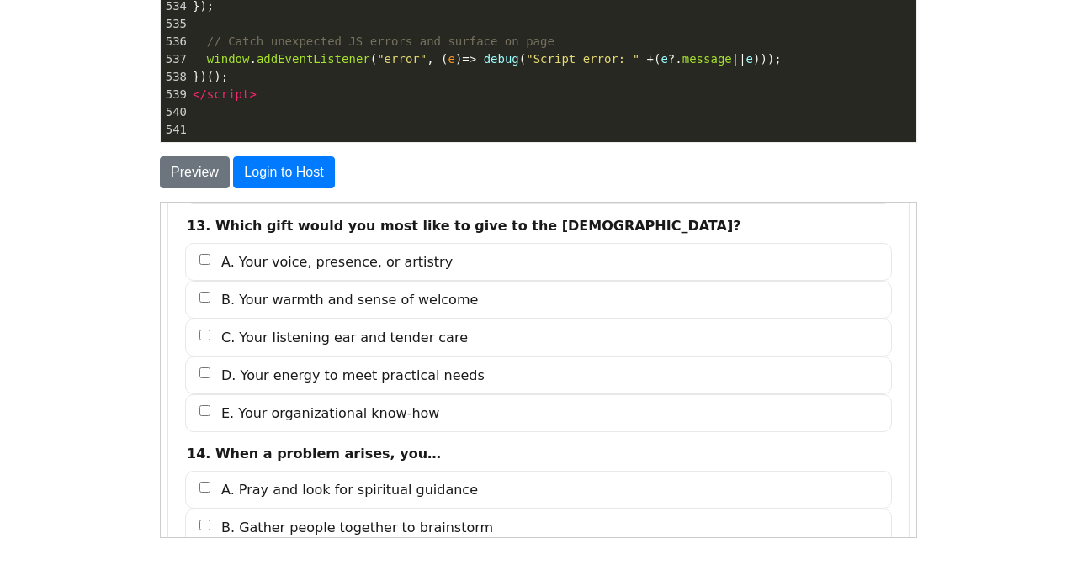
scroll to position [3169, 0]
click at [441, 269] on label "A. Your voice, presence, or artistry" at bounding box center [537, 261] width 707 height 38
click at [209, 264] on input "A. Your voice, presence, or artistry" at bounding box center [204, 258] width 11 height 11
checkbox input "true"
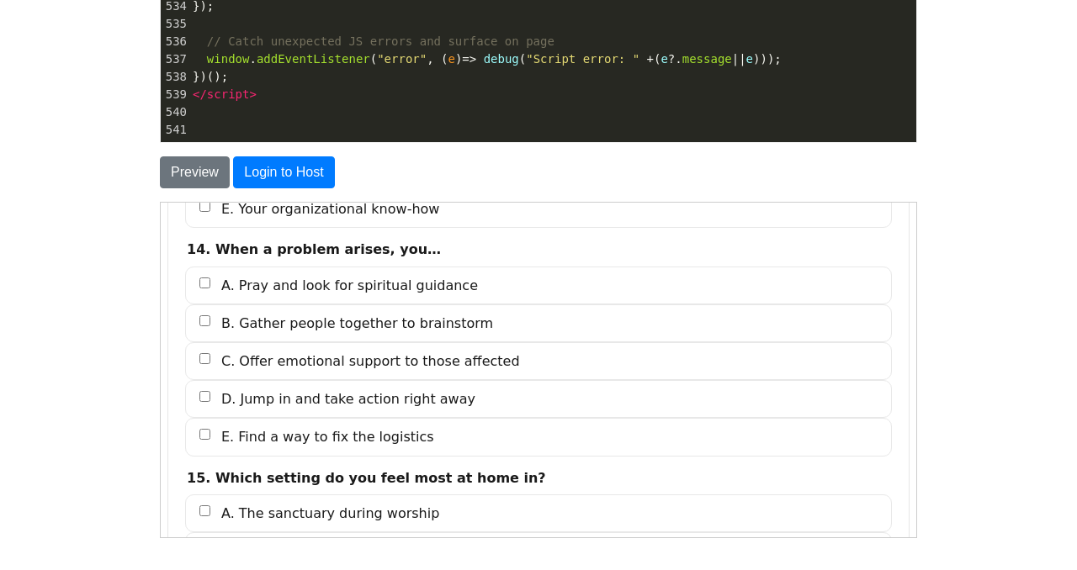
scroll to position [3391, 0]
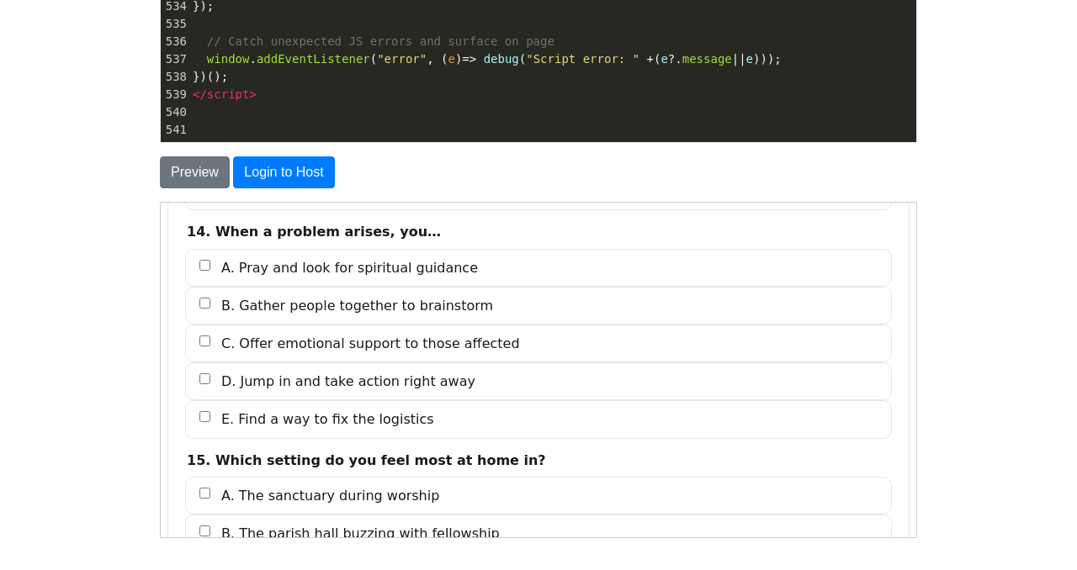
click at [450, 379] on label "D. Jump in and take action right away" at bounding box center [537, 381] width 707 height 38
click at [209, 379] on input "D. Jump in and take action right away" at bounding box center [204, 378] width 11 height 11
checkbox input "true"
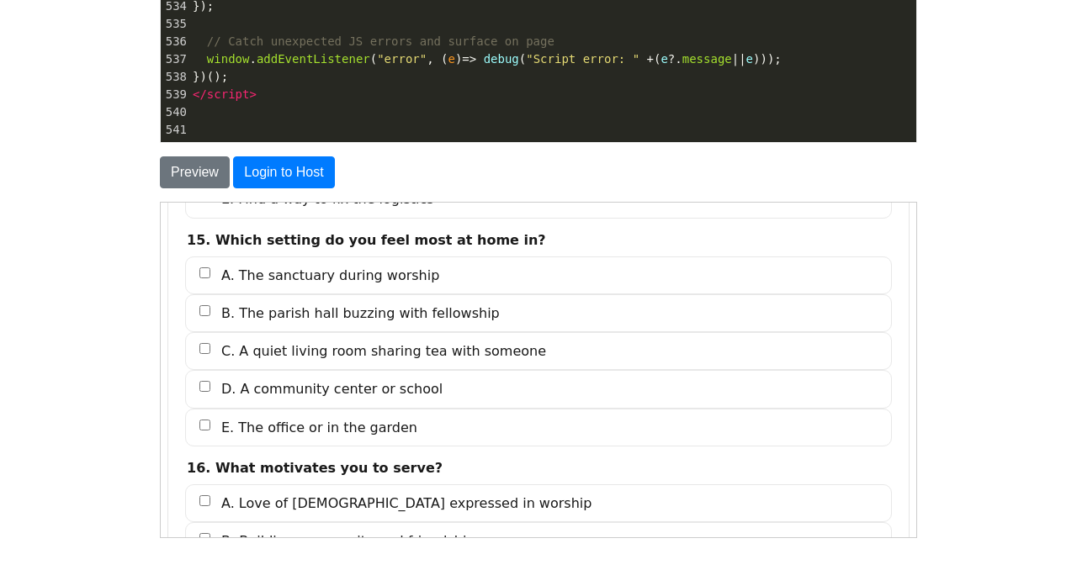
scroll to position [3624, 0]
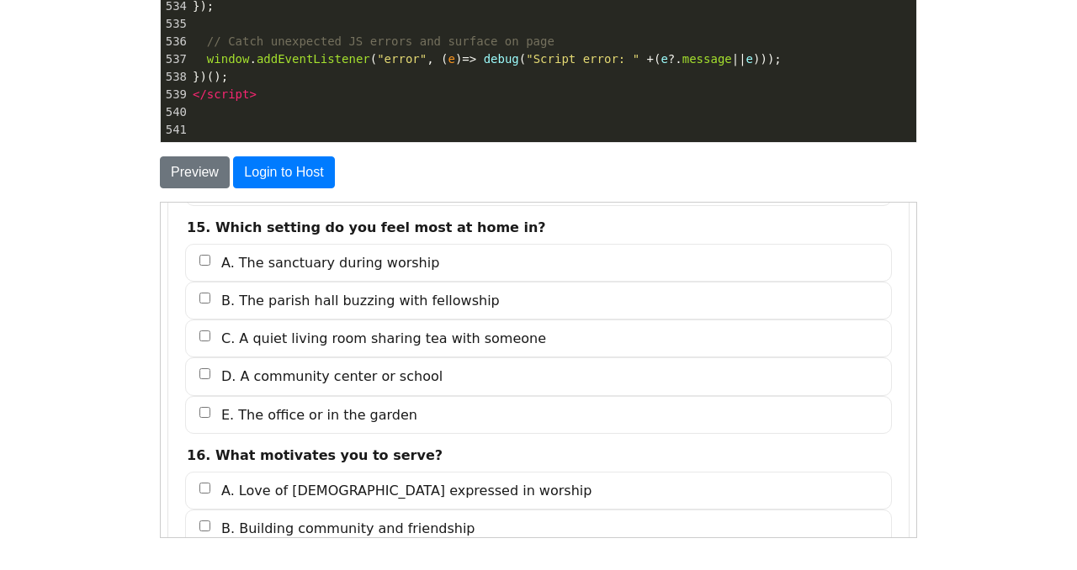
click at [419, 270] on label "A. The sanctuary during worship" at bounding box center [537, 262] width 707 height 38
click at [209, 265] on input "A. The sanctuary during worship" at bounding box center [204, 259] width 11 height 11
checkbox input "true"
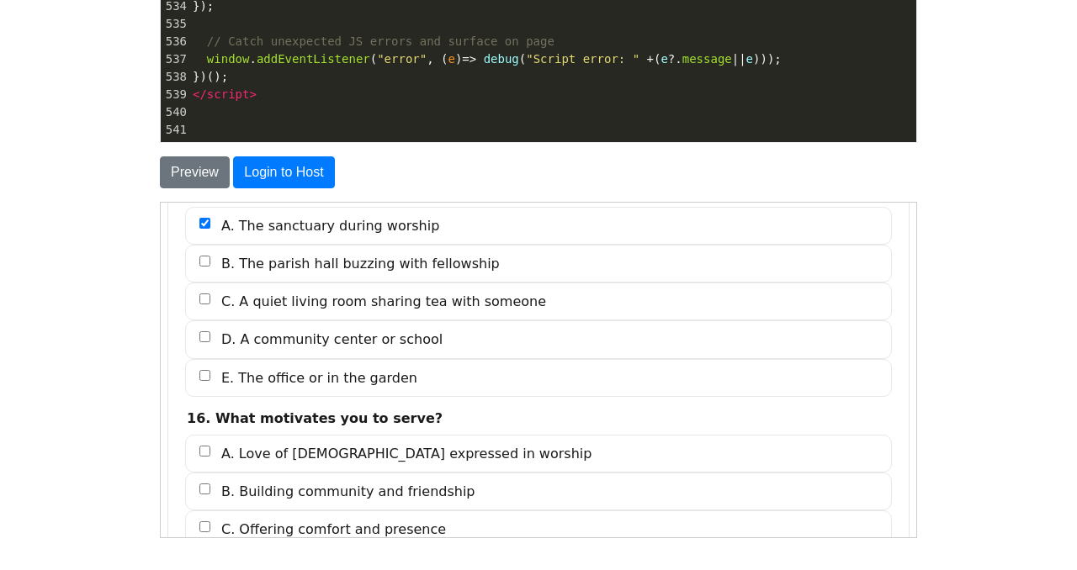
scroll to position [3845, 0]
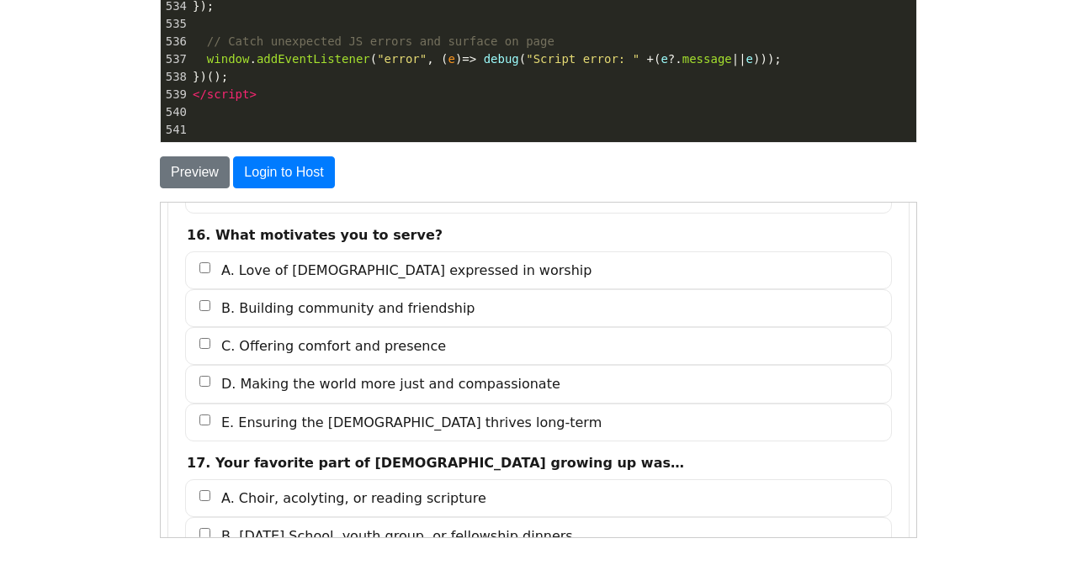
click at [448, 379] on span "D. Making the world more just and compassionate" at bounding box center [389, 383] width 339 height 19
click at [209, 379] on input "D. Making the world more just and compassionate" at bounding box center [204, 380] width 11 height 11
checkbox input "true"
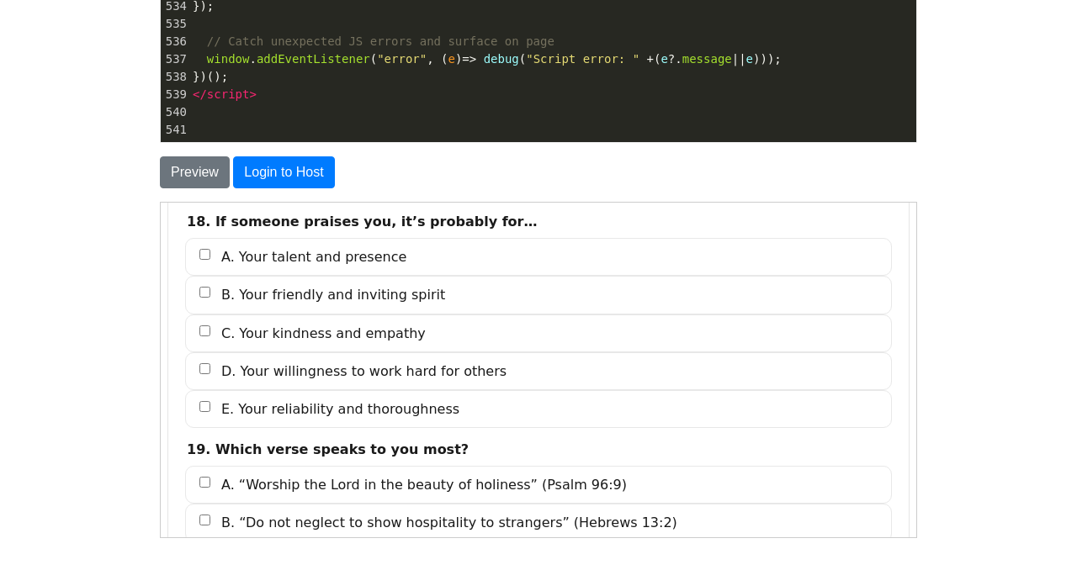
scroll to position [4315, 0]
click at [384, 253] on span "A. Your talent and presence" at bounding box center [312, 255] width 185 height 19
click at [209, 253] on input "A. Your talent and presence" at bounding box center [204, 252] width 11 height 11
checkbox input "true"
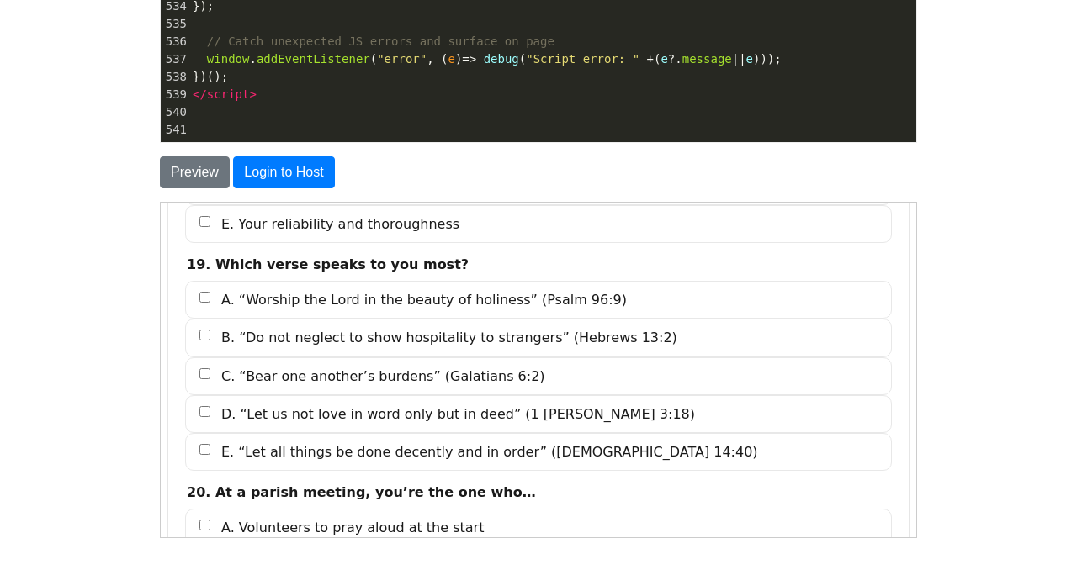
scroll to position [4538, 0]
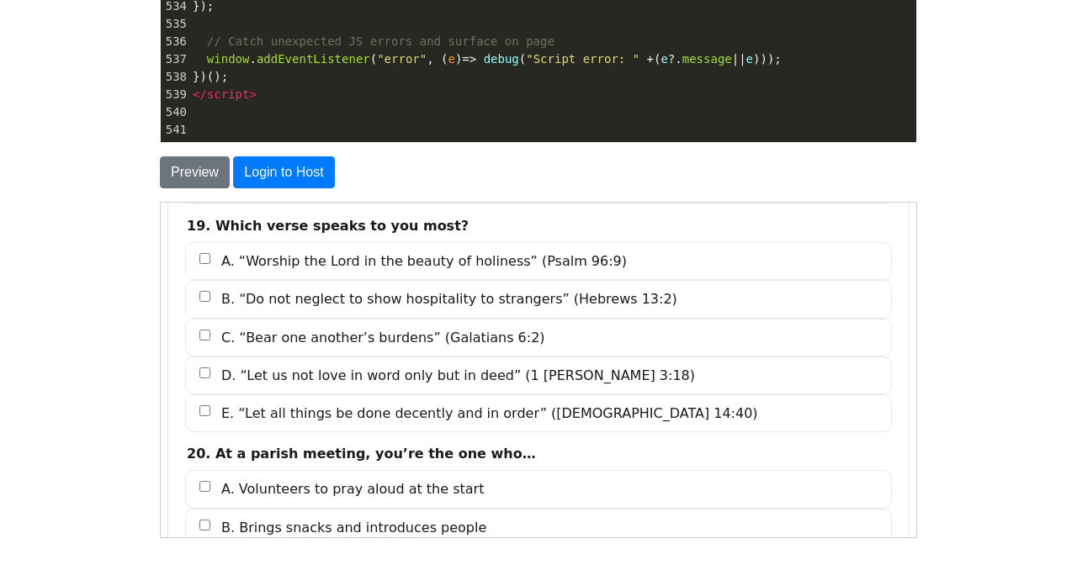
click at [447, 374] on span "D. “Let us not love in word only but in deed” (1 [PERSON_NAME] 3:18)" at bounding box center [457, 374] width 474 height 19
click at [209, 374] on input "D. “Let us not love in word only but in deed” (1 [PERSON_NAME] 3:18)" at bounding box center [204, 372] width 11 height 11
checkbox input "true"
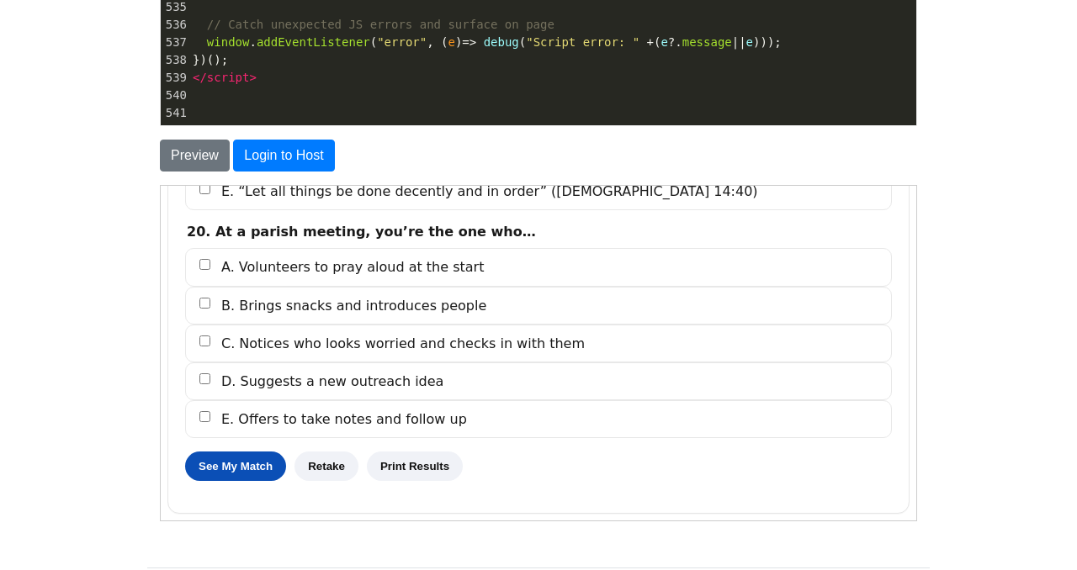
scroll to position [330, 0]
click at [412, 413] on span "E. Offers to take notes and follow up" at bounding box center [343, 418] width 246 height 19
click at [209, 413] on input "E. Offers to take notes and follow up" at bounding box center [204, 416] width 11 height 11
checkbox input "true"
click at [255, 472] on button "See My Match" at bounding box center [234, 465] width 101 height 29
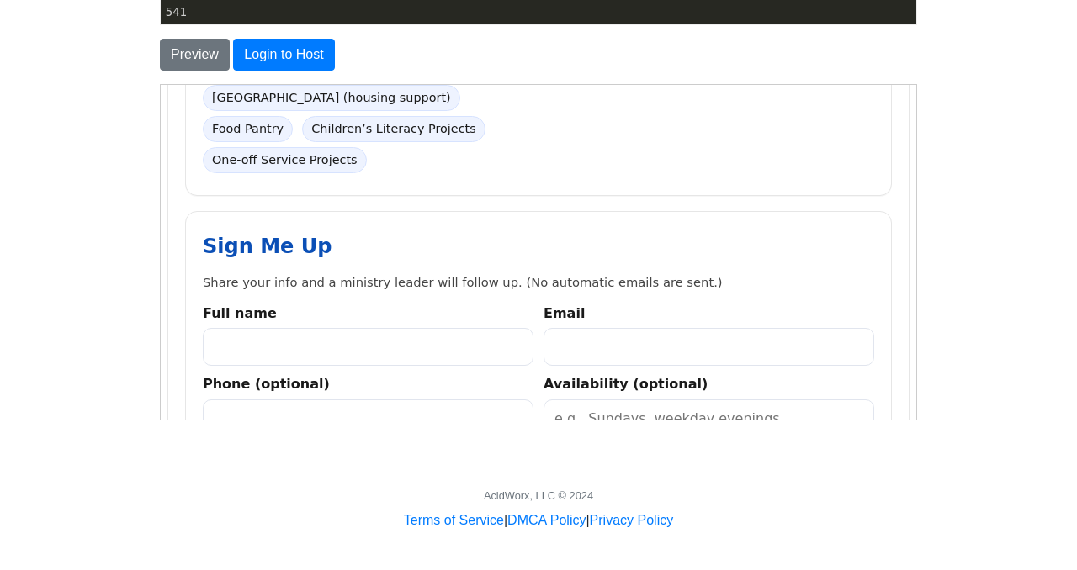
scroll to position [5479, 0]
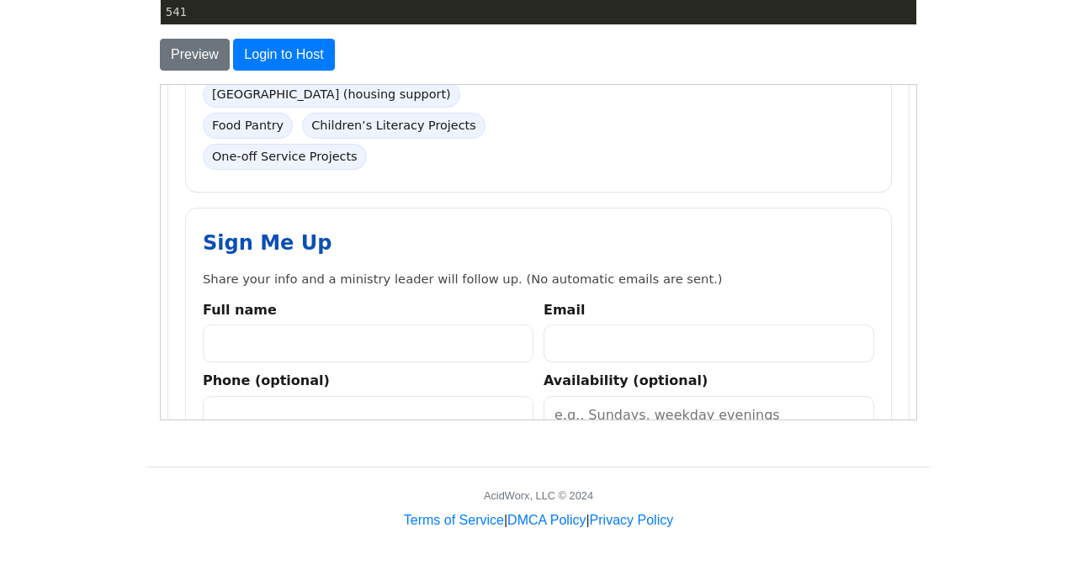
click at [481, 326] on input "Full name" at bounding box center [367, 343] width 331 height 38
type input "[PERSON_NAME]"
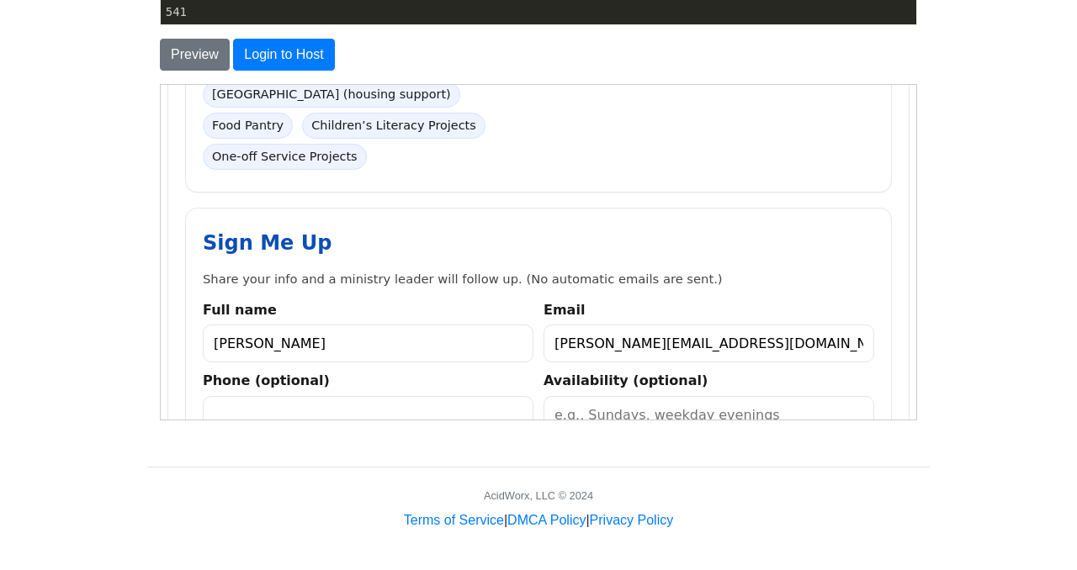
type input "[PERSON_NAME][EMAIL_ADDRESS][DOMAIN_NAME]"
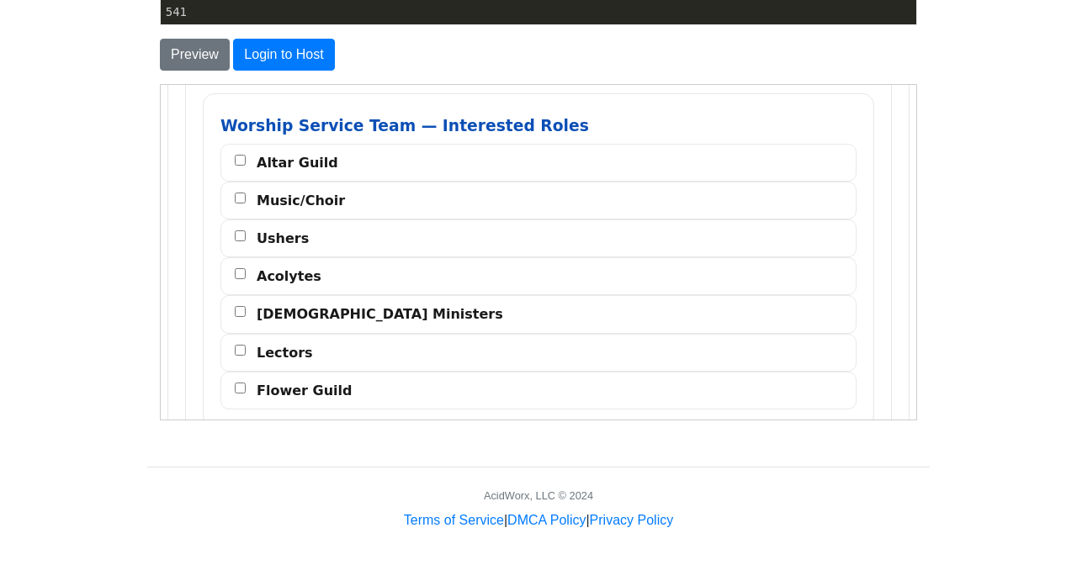
scroll to position [6114, 0]
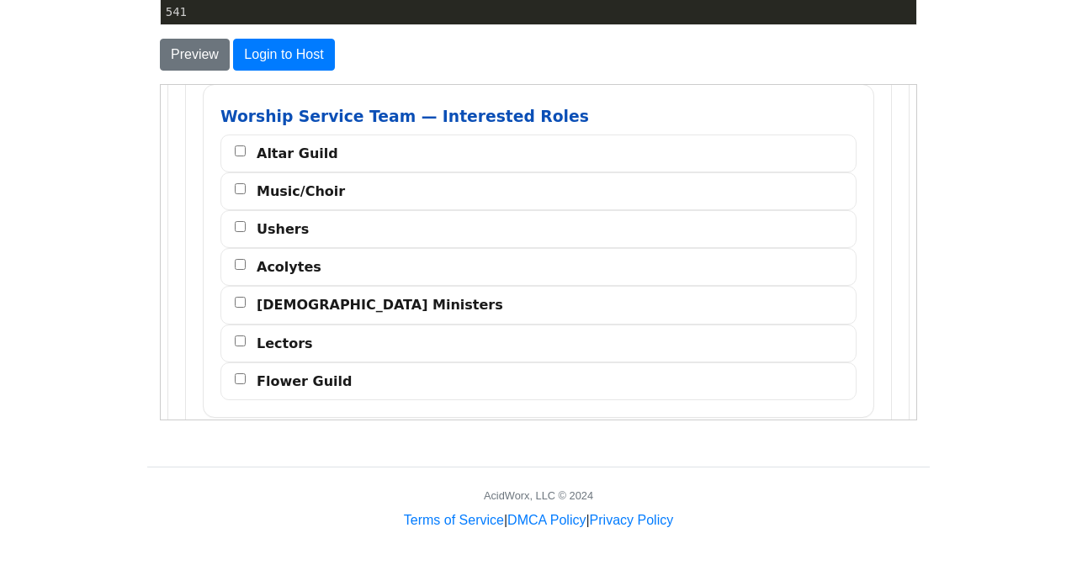
click at [318, 143] on span "Altar Guild" at bounding box center [297, 152] width 82 height 19
click at [245, 145] on input "Altar Guild" at bounding box center [239, 150] width 11 height 11
checkbox input "true"
click at [321, 181] on span "Music/Choir" at bounding box center [300, 190] width 88 height 19
click at [245, 183] on input "Music/Choir" at bounding box center [239, 188] width 11 height 11
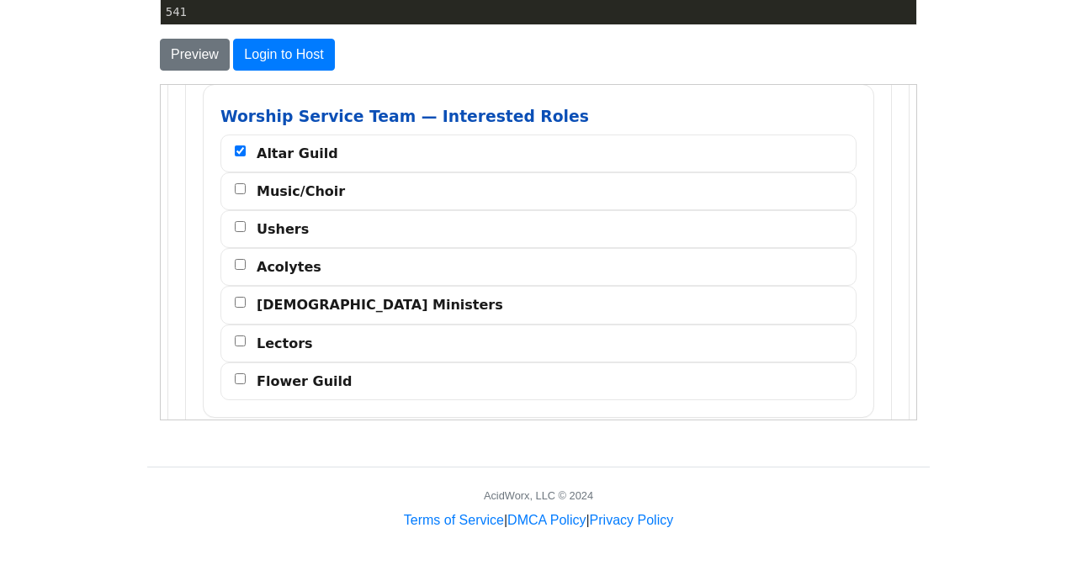
checkbox input "true"
click at [304, 209] on label "Ushers" at bounding box center [538, 228] width 636 height 38
click at [245, 220] on input "Ushers" at bounding box center [239, 225] width 11 height 11
checkbox input "true"
click at [306, 257] on span "Acolytes" at bounding box center [288, 266] width 65 height 19
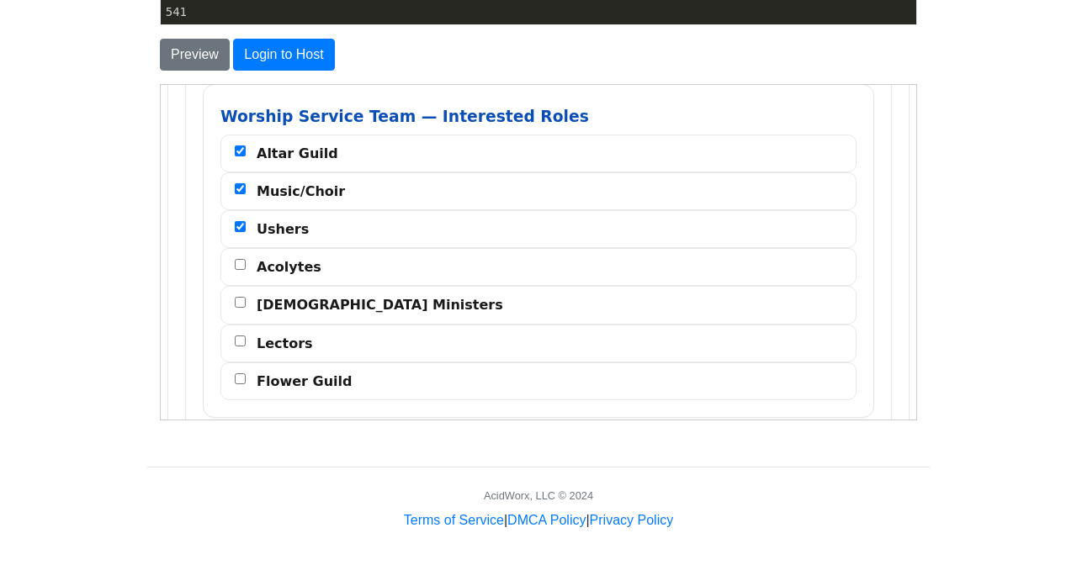
click at [245, 258] on input "Acolytes" at bounding box center [239, 263] width 11 height 11
checkbox input "true"
click at [301, 294] on span "[DEMOGRAPHIC_DATA] Ministers" at bounding box center [379, 303] width 247 height 19
click at [245, 296] on input "[DEMOGRAPHIC_DATA] Ministers" at bounding box center [239, 301] width 11 height 11
checkbox input "true"
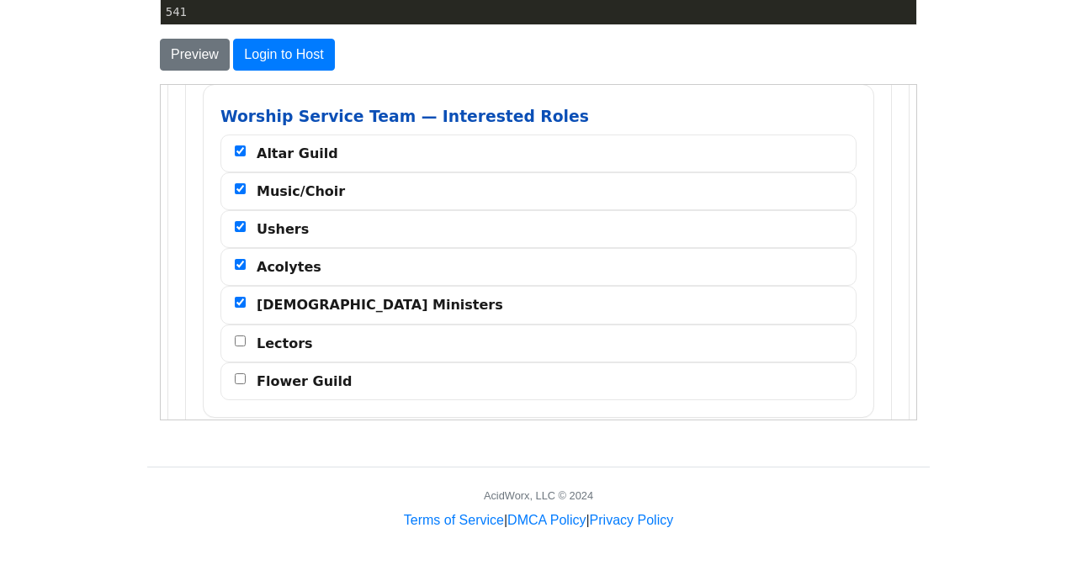
click at [298, 333] on span "Lectors" at bounding box center [284, 342] width 56 height 19
click at [245, 335] on input "Lectors" at bounding box center [239, 340] width 11 height 11
checkbox input "true"
click at [291, 371] on span "Flower Guild" at bounding box center [303, 380] width 95 height 19
click at [245, 373] on input "Flower Guild" at bounding box center [239, 378] width 11 height 11
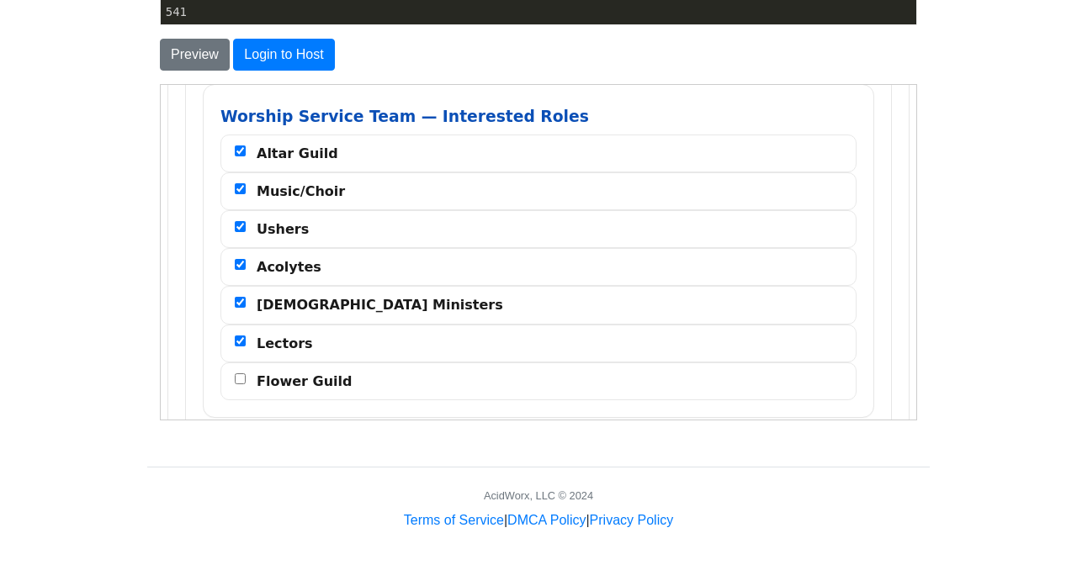
checkbox input "true"
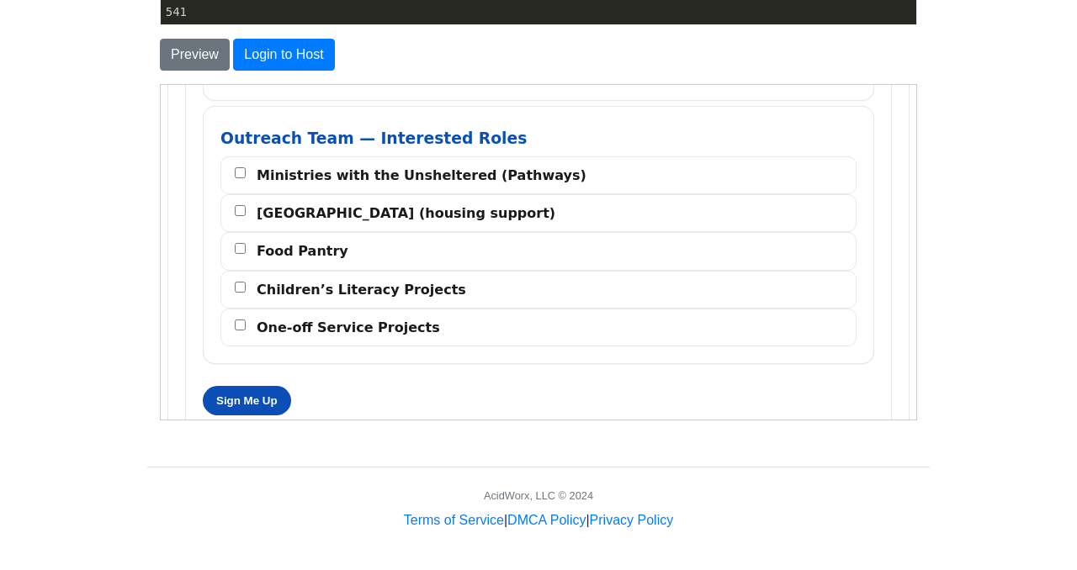
scroll to position [6432, 0]
click at [275, 384] on button "Sign Me Up" at bounding box center [246, 398] width 88 height 29
